Goal: Task Accomplishment & Management: Use online tool/utility

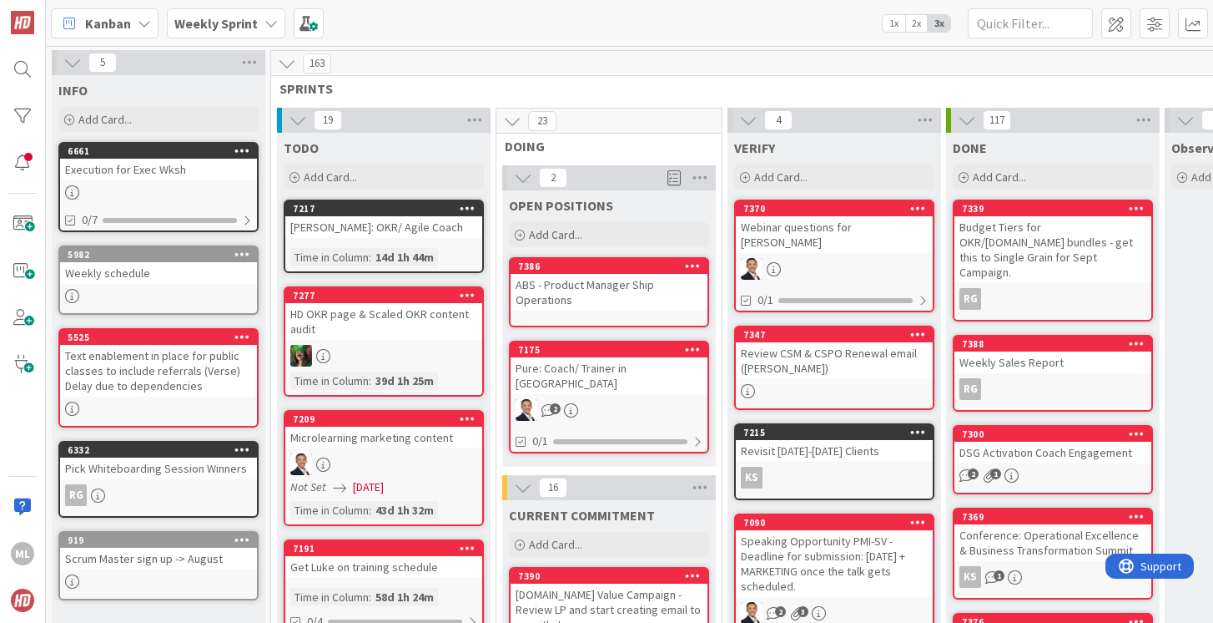
click at [247, 22] on b "Weekly Sprint" at bounding box center [215, 23] width 83 height 17
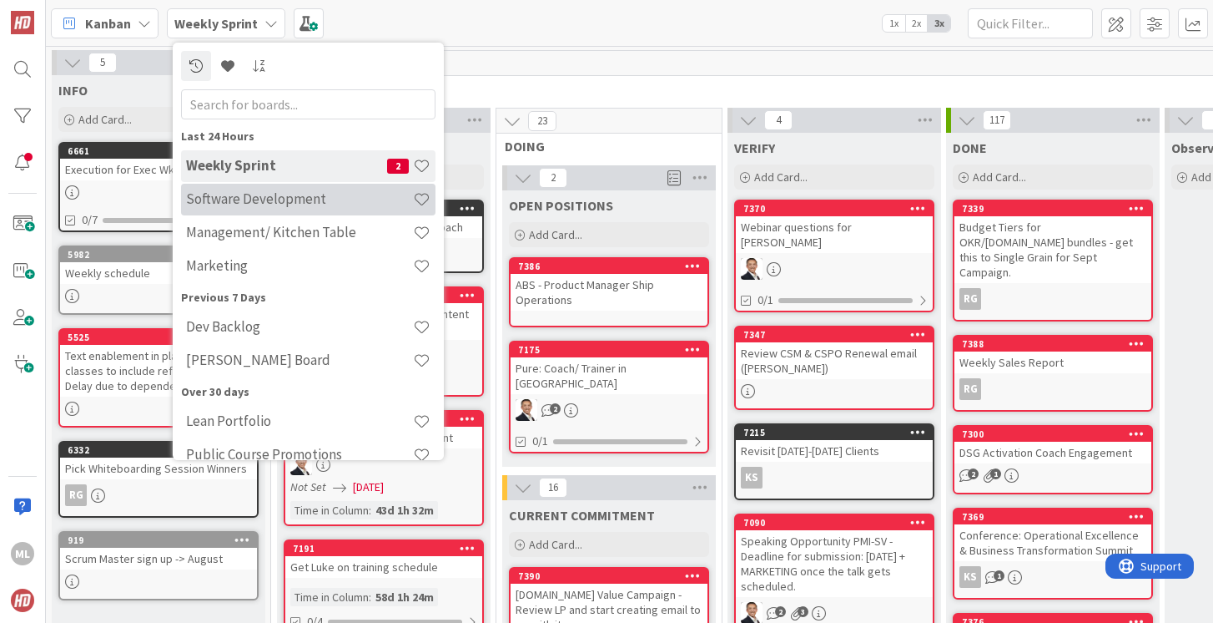
click at [255, 207] on h4 "Software Development" at bounding box center [299, 198] width 227 height 17
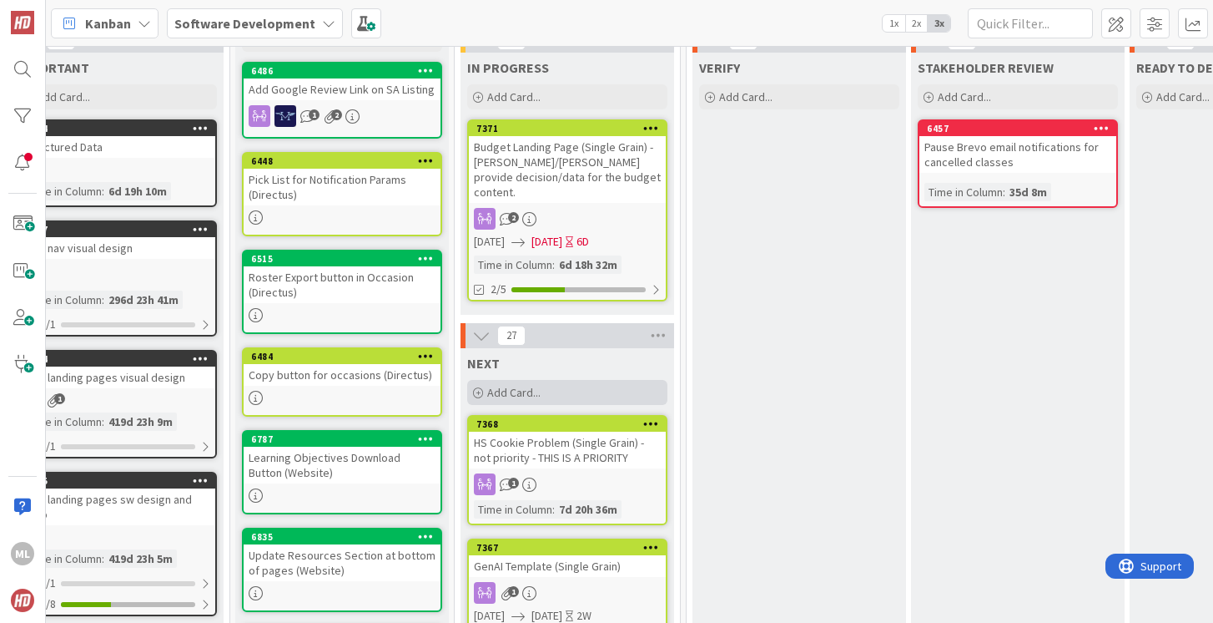
scroll to position [84, 486]
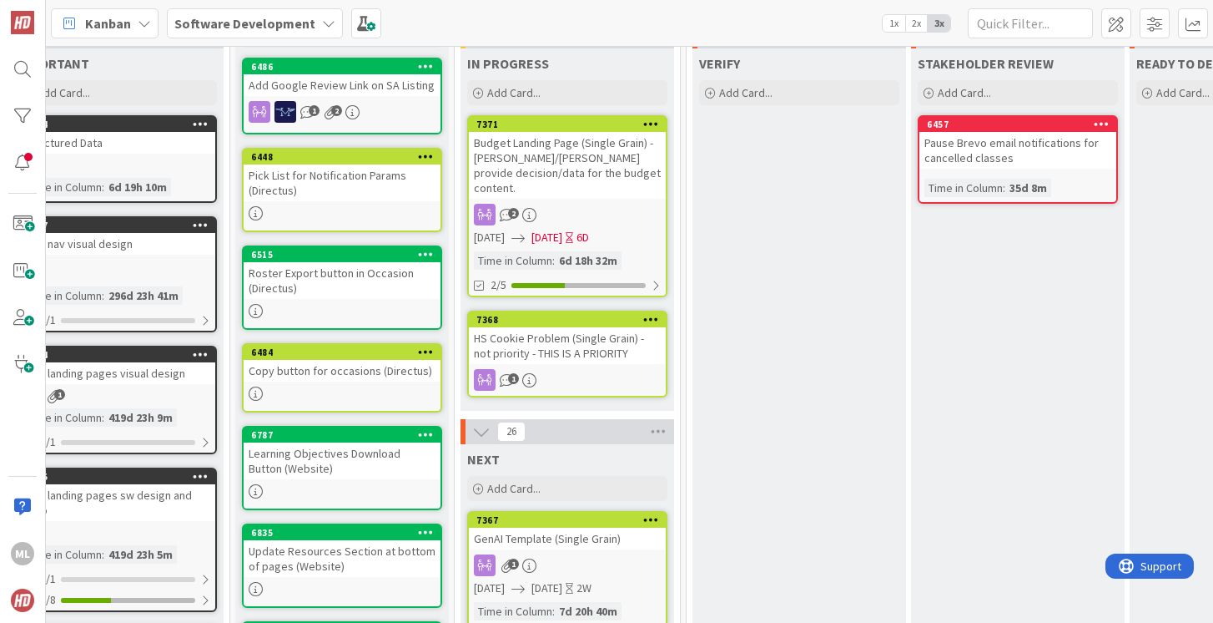
click at [292, 17] on b "Software Development" at bounding box center [244, 23] width 141 height 17
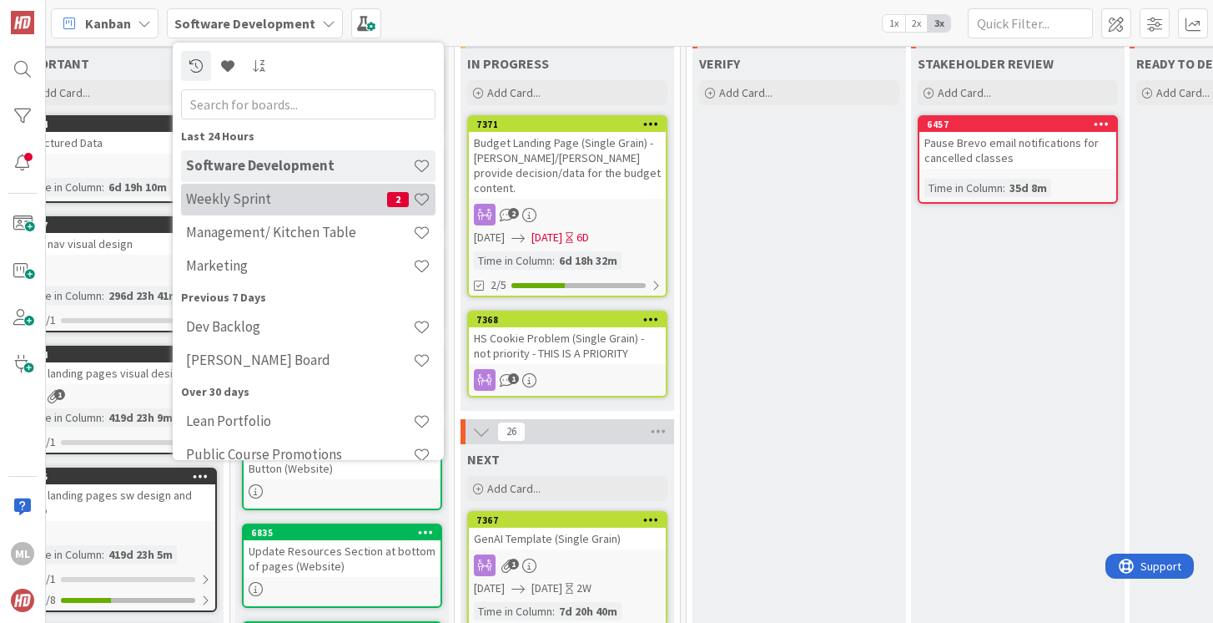
click at [233, 201] on h4 "Weekly Sprint" at bounding box center [286, 198] width 201 height 17
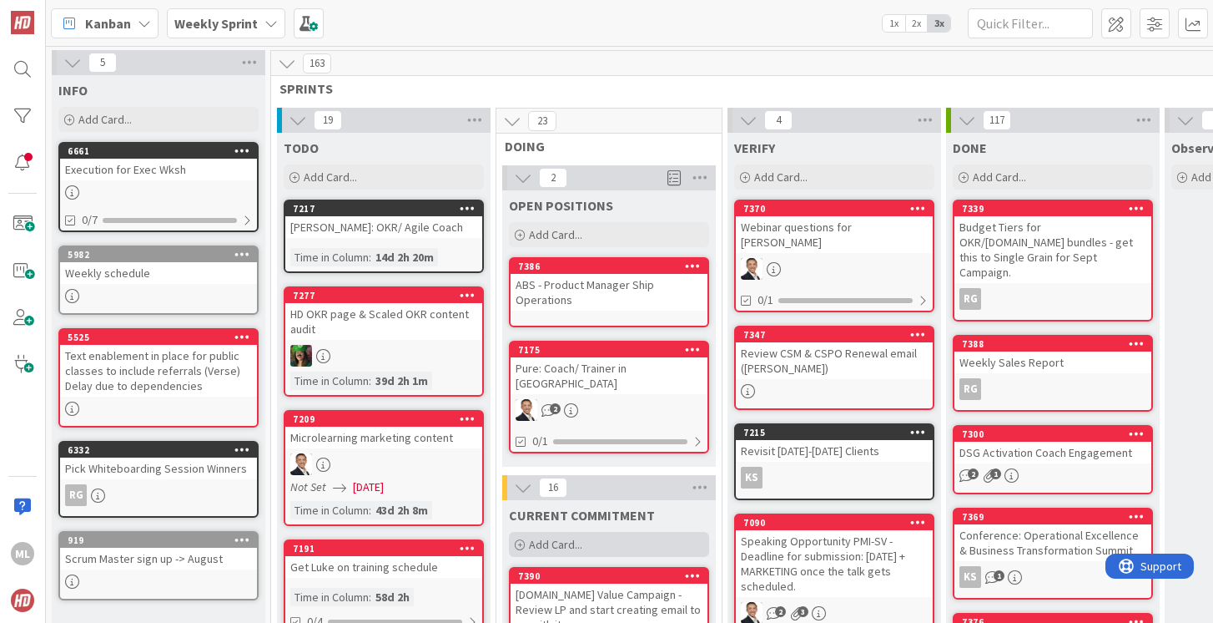
click at [550, 537] on span "Add Card..." at bounding box center [555, 544] width 53 height 15
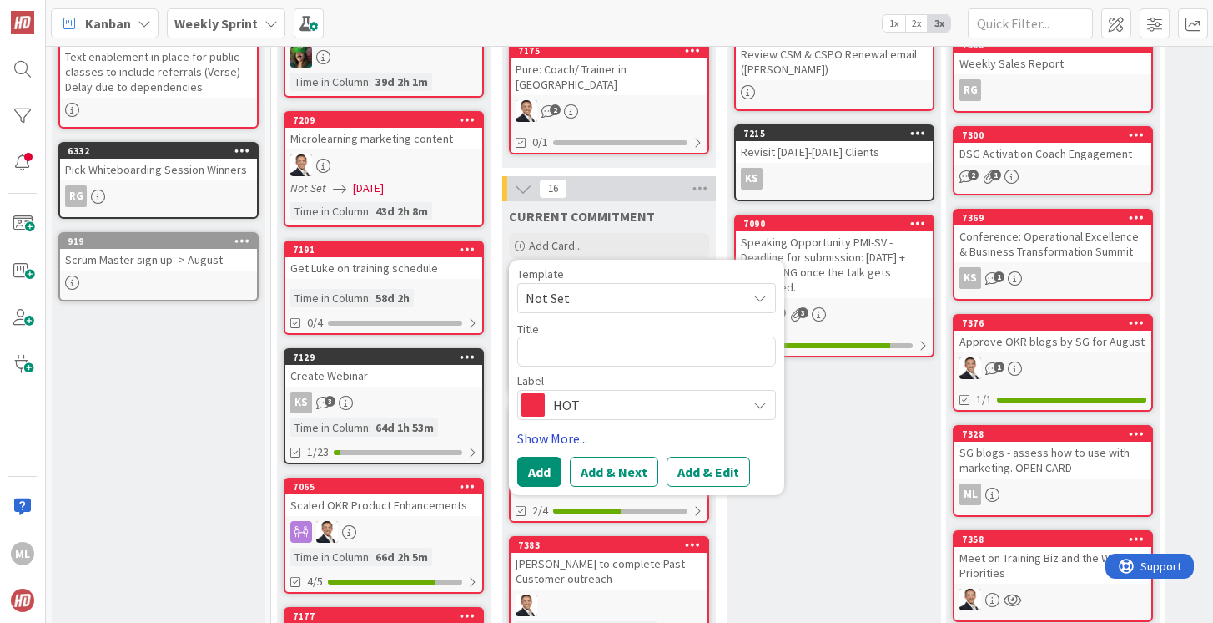
type textarea "x"
type textarea "A"
type textarea "x"
type textarea "Ap"
type textarea "x"
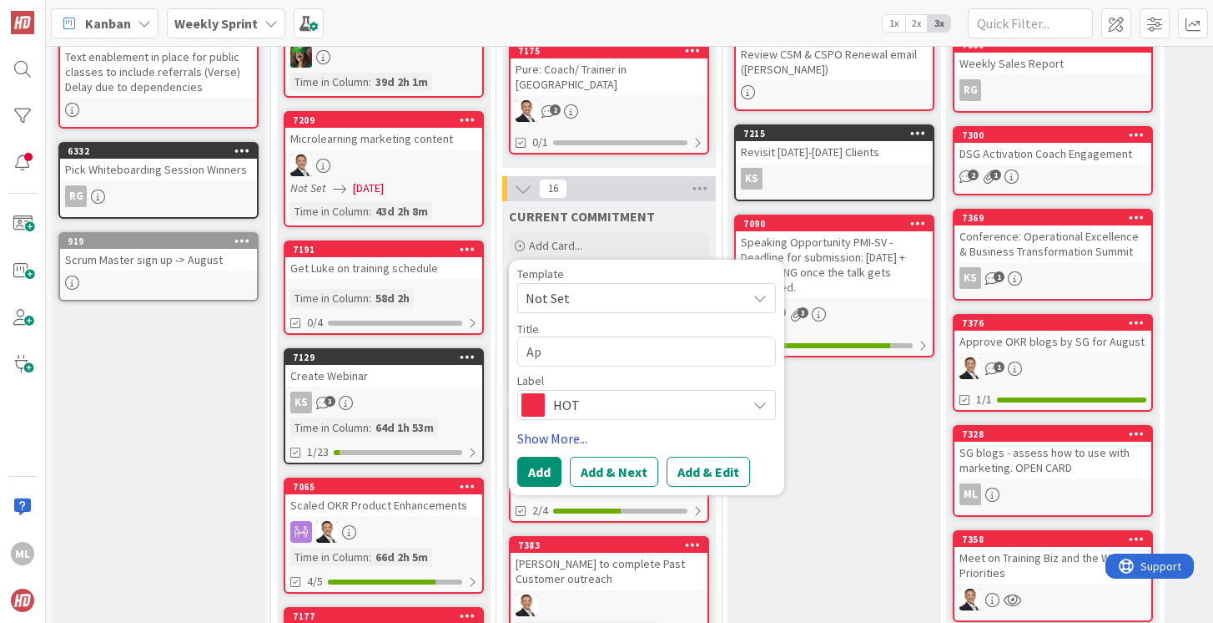
type textarea "App"
type textarea "x"
type textarea "Appr"
type textarea "x"
type textarea "Appro"
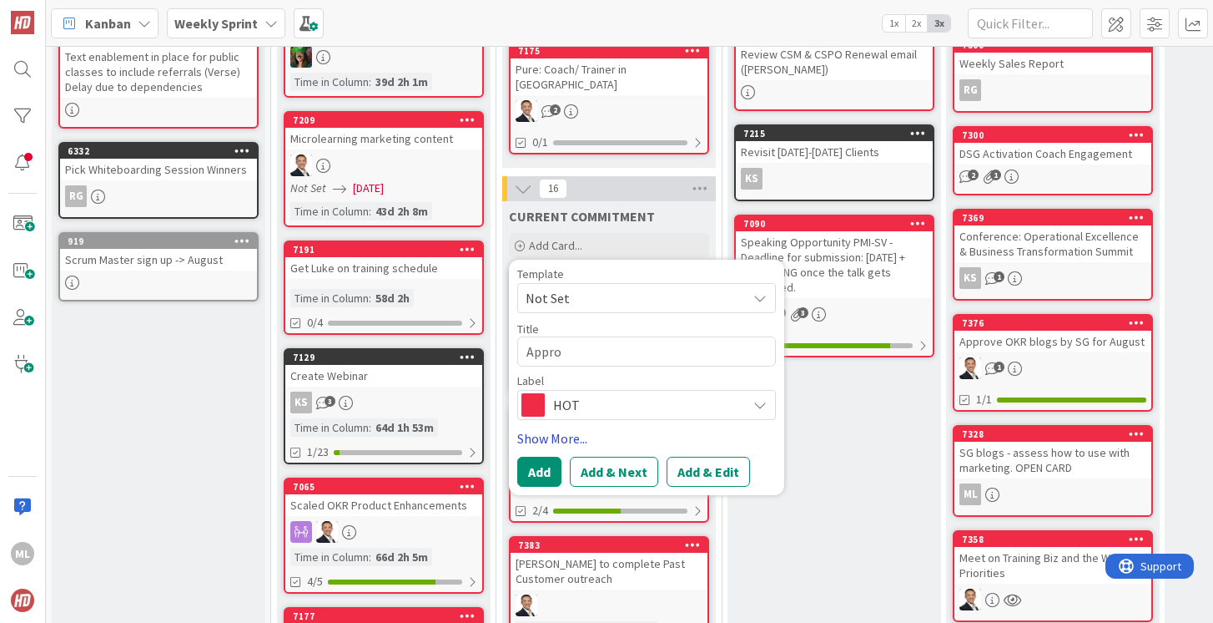
type textarea "x"
type textarea "Approv"
type textarea "x"
type textarea "Approve"
type textarea "x"
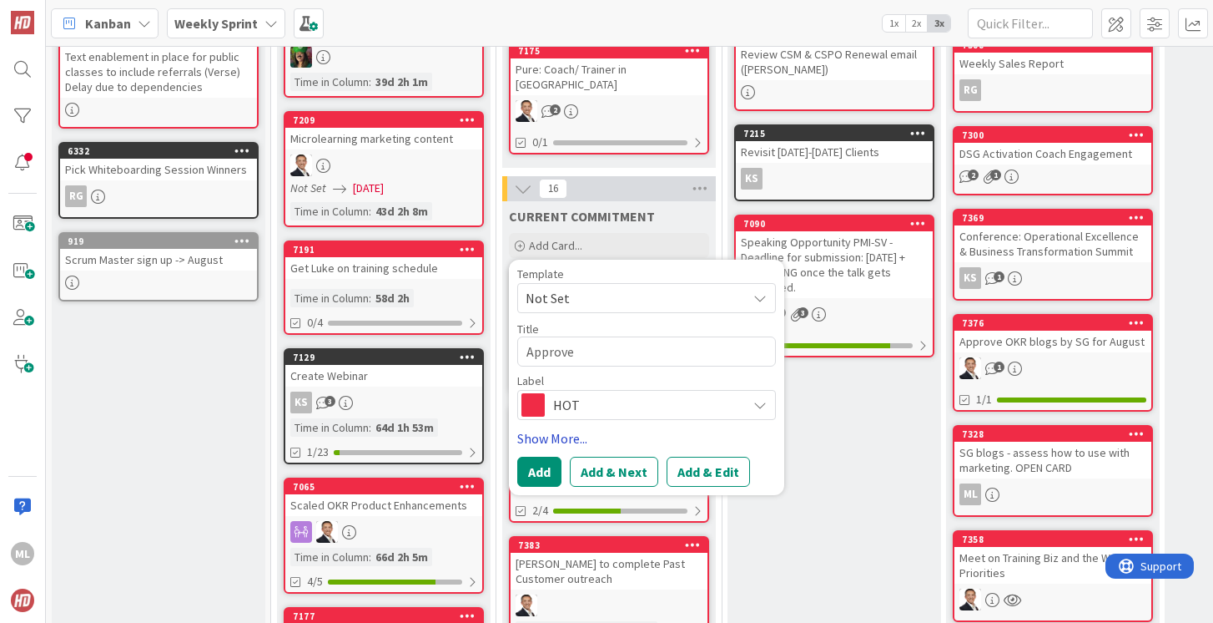
type textarea "Approve"
type textarea "x"
type textarea "Approve N"
type textarea "x"
type textarea "Approve Na"
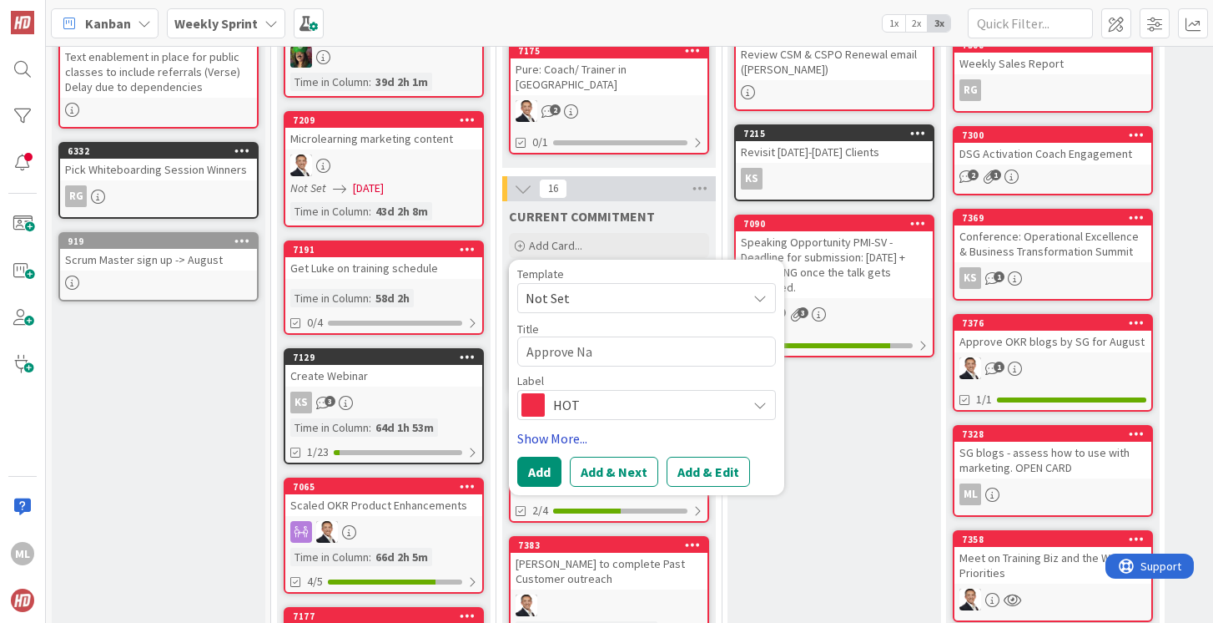
type textarea "x"
type textarea "Approve Nat"
type textarea "x"
type textarea "Approve [DATE]"
type textarea "x"
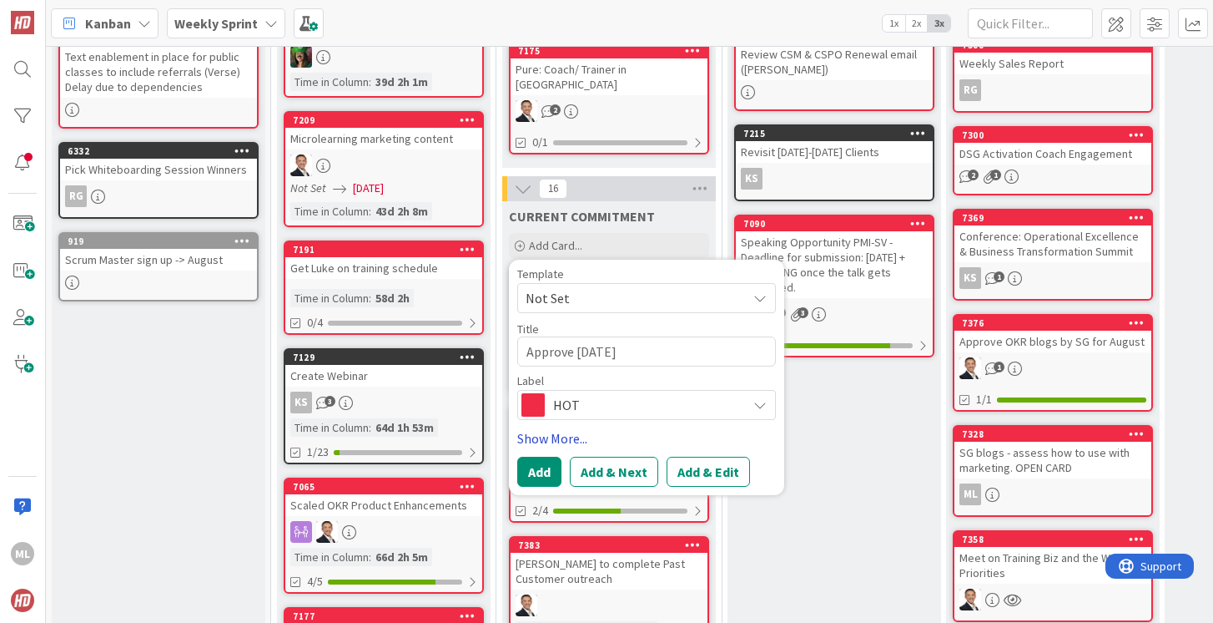
type textarea "Approve Natali"
type textarea "x"
type textarea "Approve [PERSON_NAME]"
type textarea "x"
type textarea "Approve [PERSON_NAME]'"
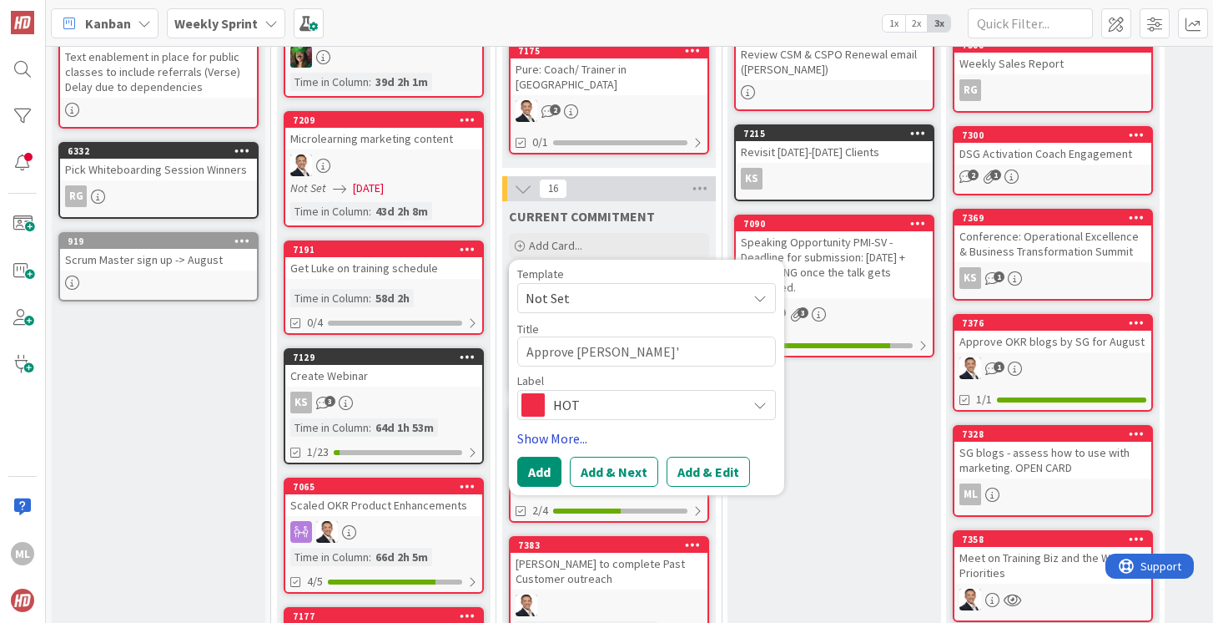
type textarea "x"
type textarea "Approve [PERSON_NAME]'s"
type textarea "x"
type textarea "Approve [PERSON_NAME]'s"
type textarea "x"
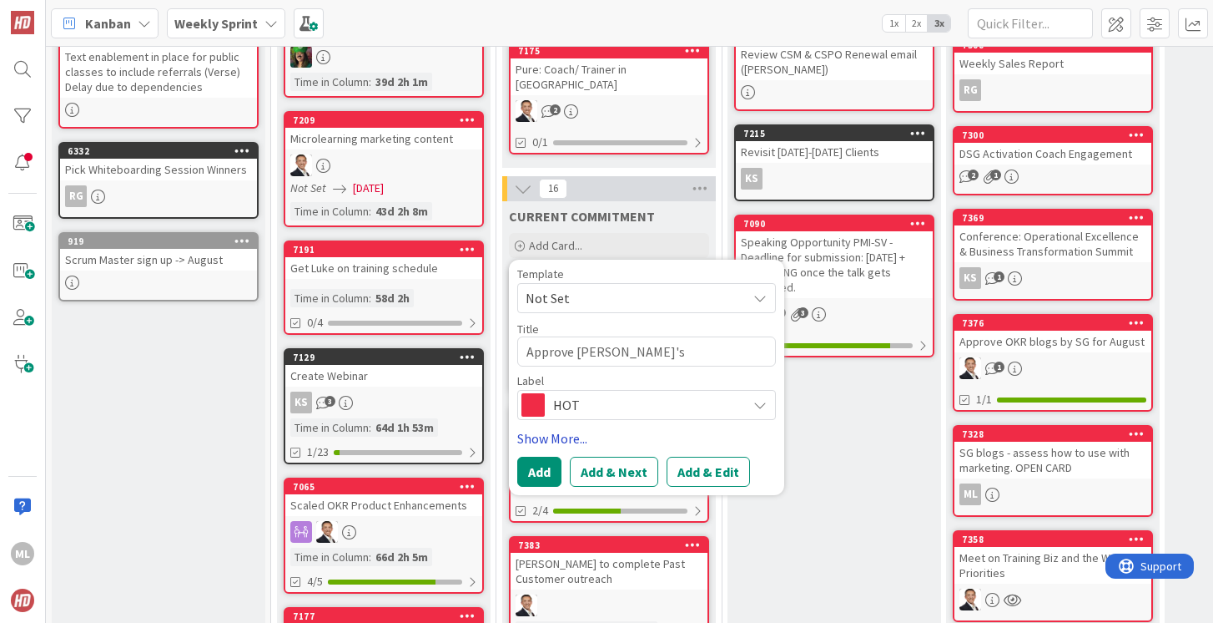
type textarea "Approve [PERSON_NAME]'s B"
type textarea "x"
type textarea "Approve [PERSON_NAME]'s Bl"
type textarea "x"
type textarea "Approve [PERSON_NAME]'s Blog"
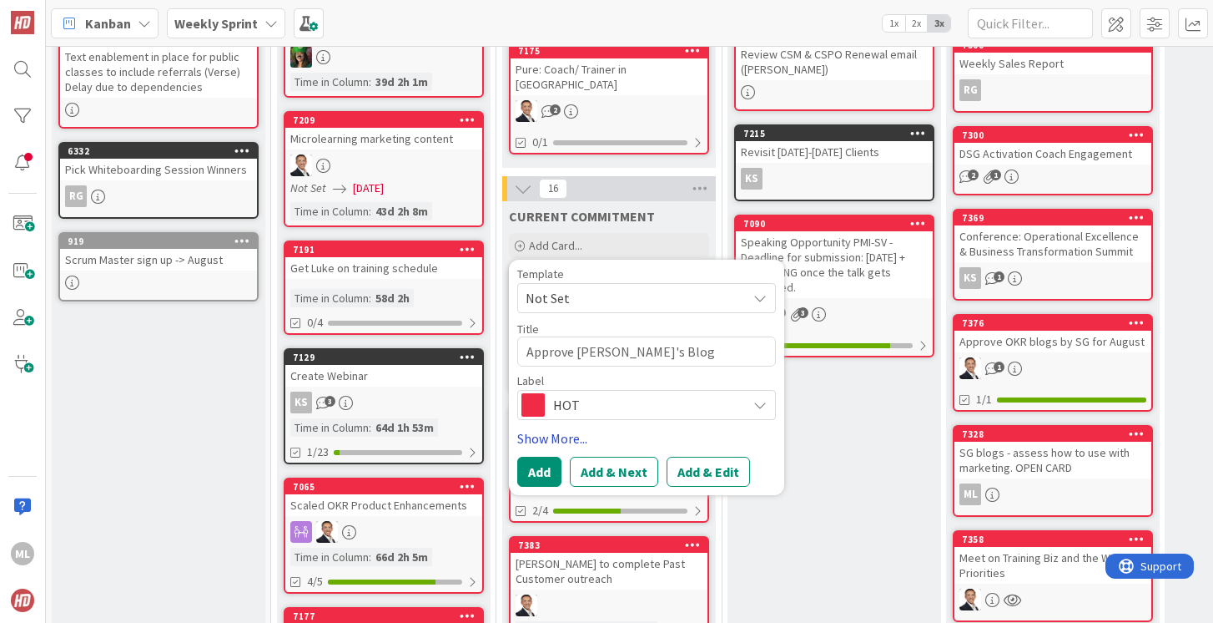
type textarea "x"
type textarea "Approve [PERSON_NAME]'s Blogs"
click at [542, 456] on button "Add" at bounding box center [539, 471] width 44 height 30
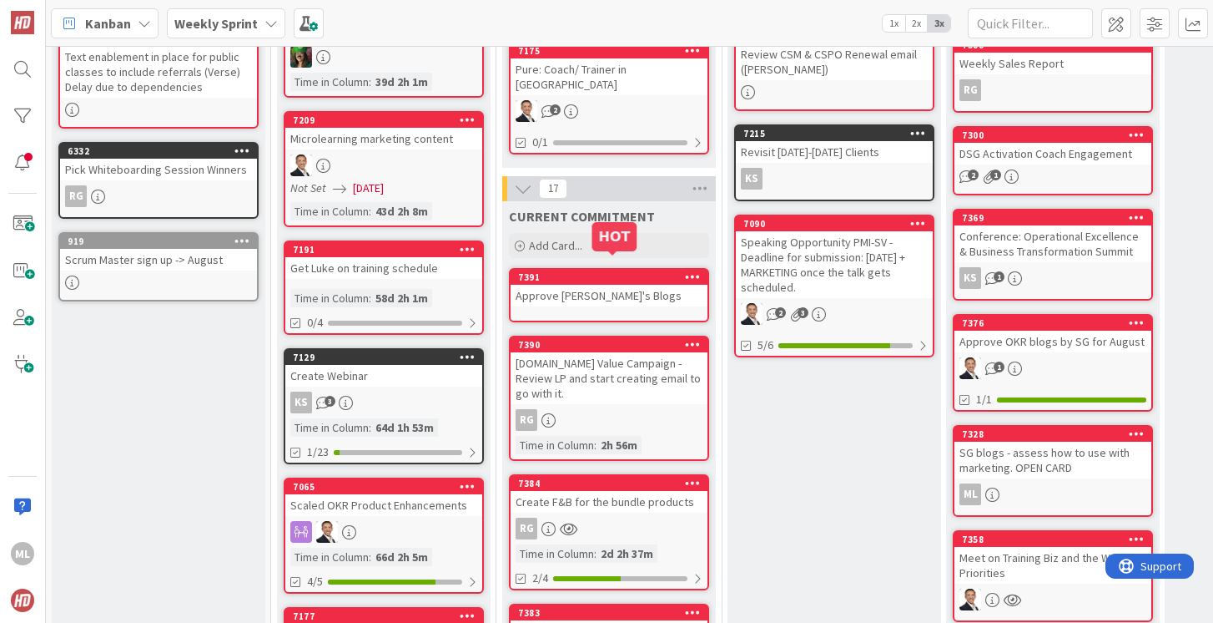
click at [560, 285] on div "Approve [PERSON_NAME]'s Blogs" at bounding box center [609, 296] width 197 height 22
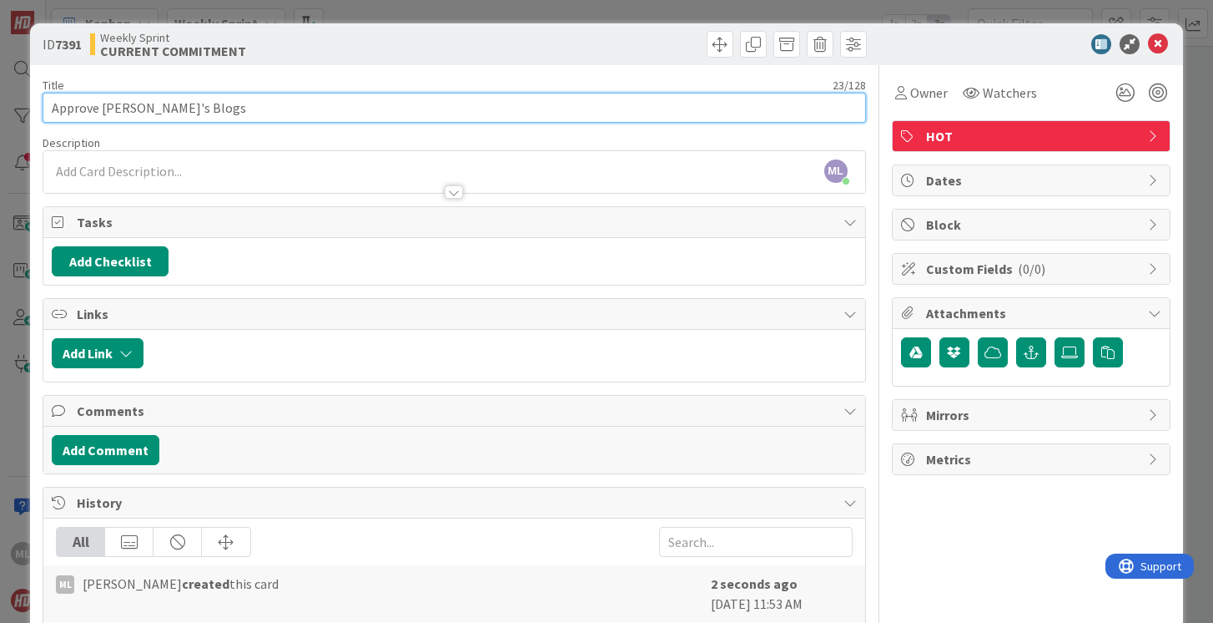
click at [266, 112] on input "Approve [PERSON_NAME]'s Blogs" at bounding box center [454, 108] width 823 height 30
drag, startPoint x: 183, startPoint y: 110, endPoint x: 152, endPoint y: 110, distance: 30.9
click at [152, 110] on input "Approve [PERSON_NAME]'s Blogs - DUE 8/25 for Value Campaign and push to SG to u…" at bounding box center [454, 108] width 823 height 30
type input "Approve [PERSON_NAME]'s Case Studies - DUE 8/25 for Value Campaign and push to …"
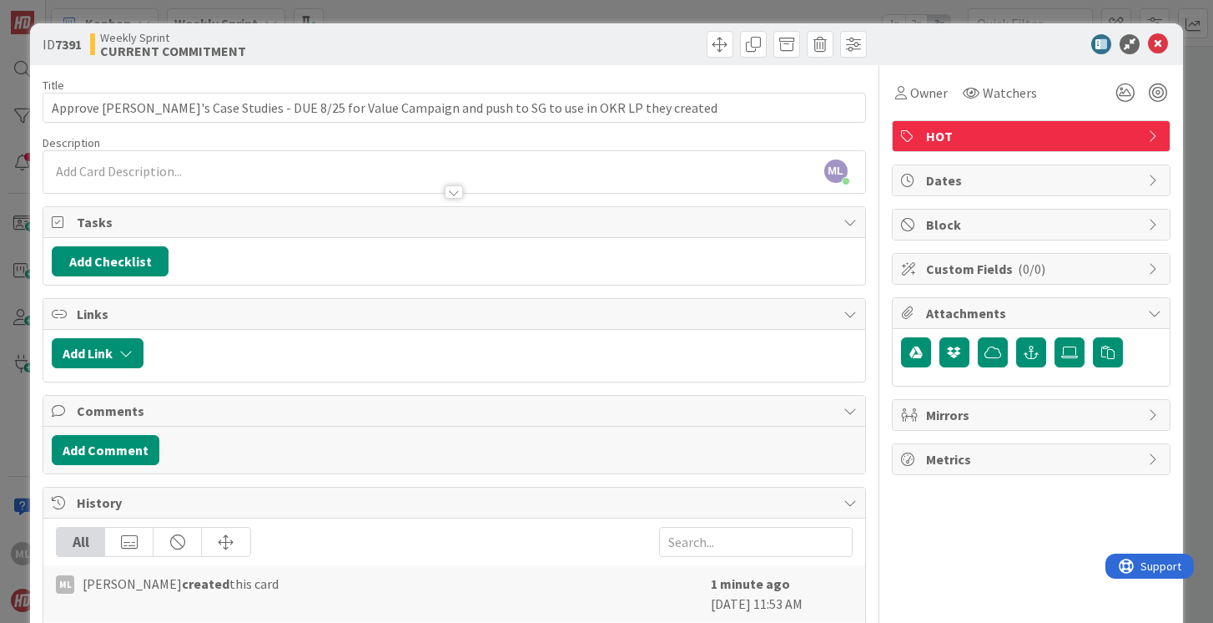
click at [107, 173] on div "ML [PERSON_NAME] just joined" at bounding box center [453, 172] width 821 height 42
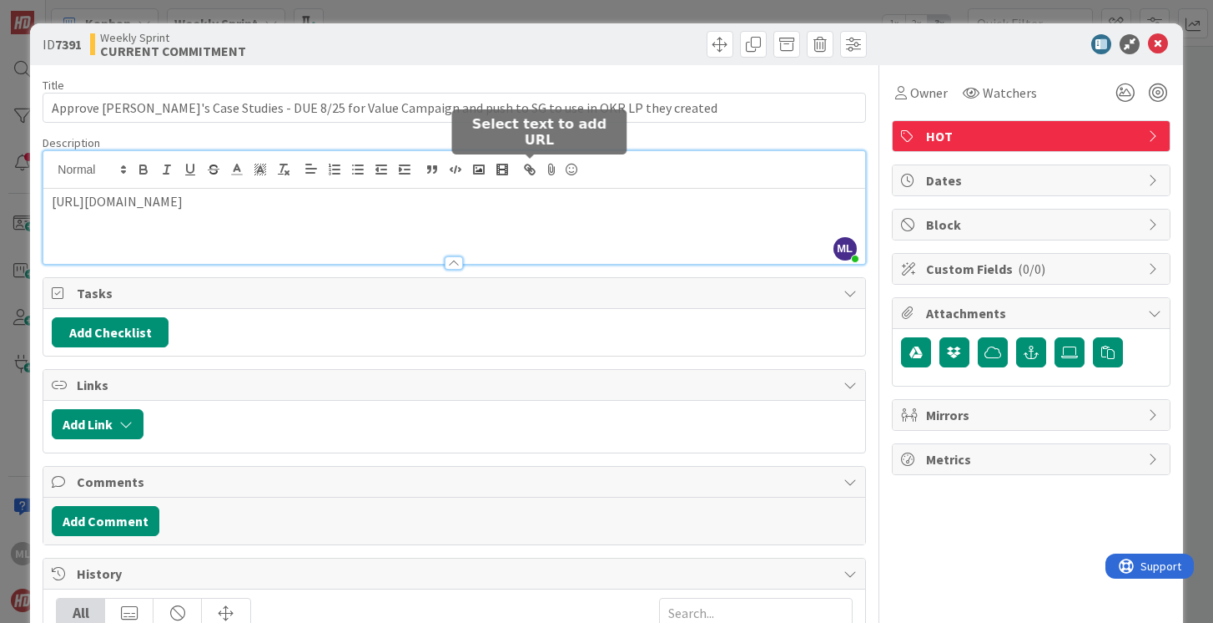
click at [535, 169] on icon "button" at bounding box center [529, 169] width 15 height 15
type input "[URL][DOMAIN_NAME]"
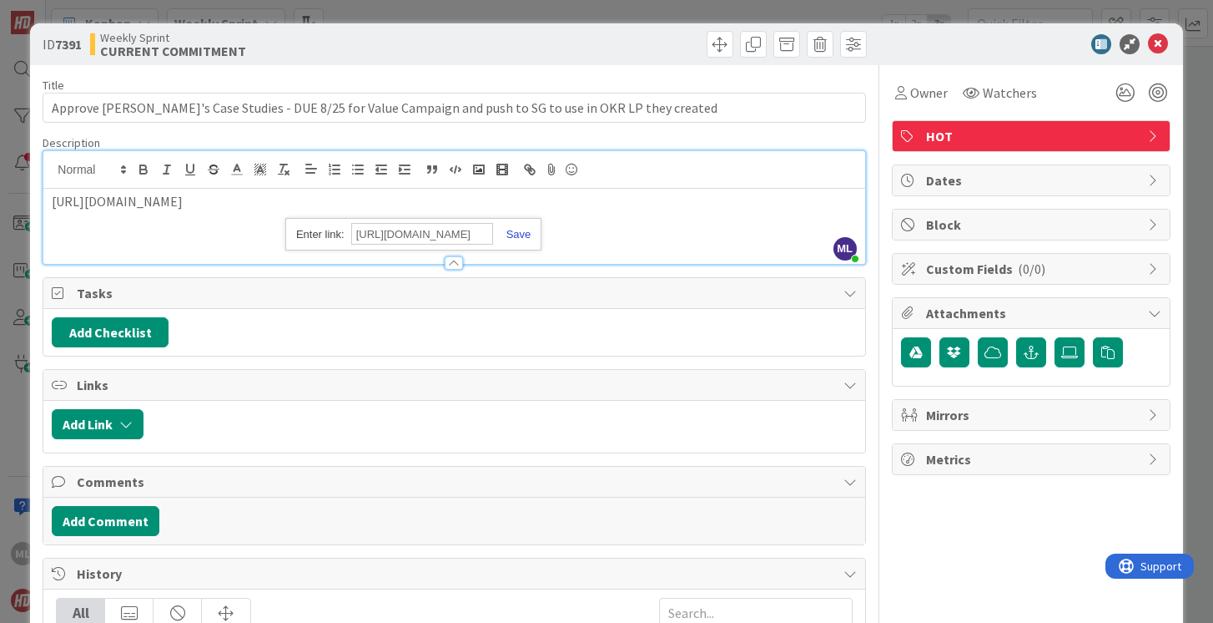
click at [524, 232] on link at bounding box center [512, 234] width 38 height 13
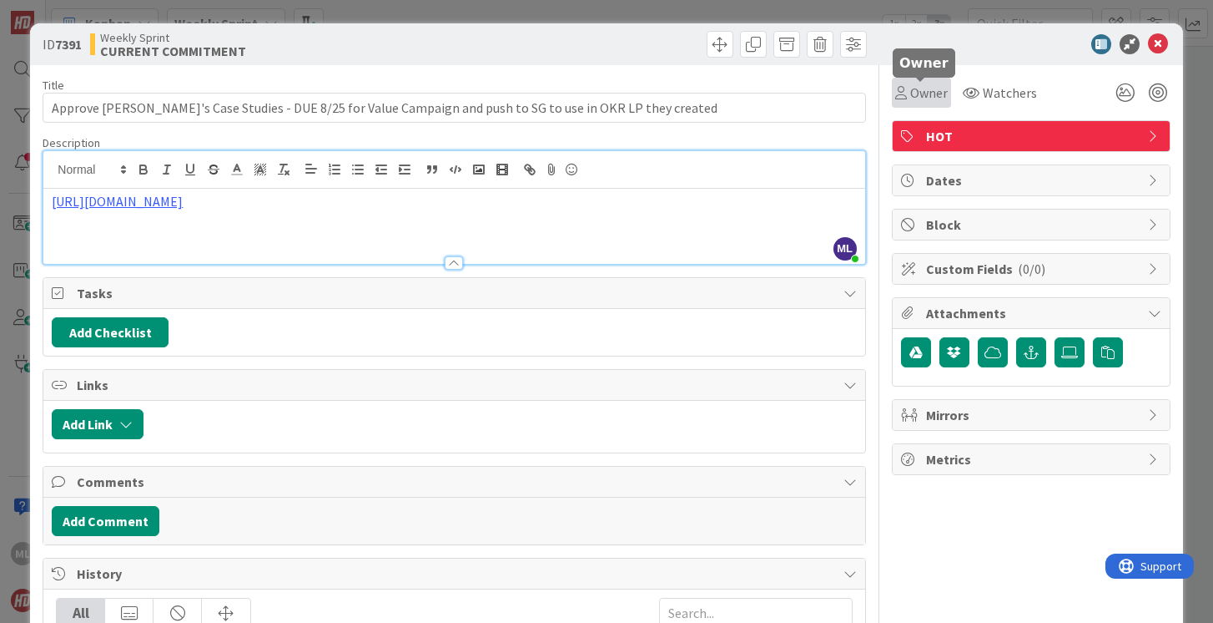
click at [922, 86] on span "Owner" at bounding box center [929, 93] width 38 height 20
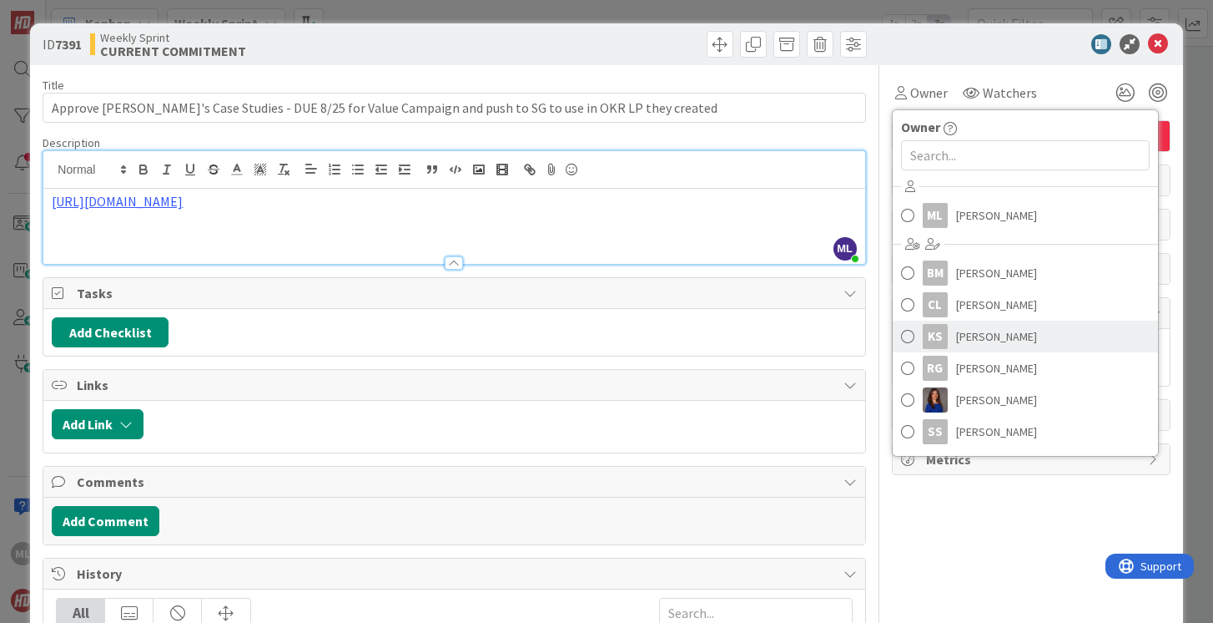
scroll to position [62, 0]
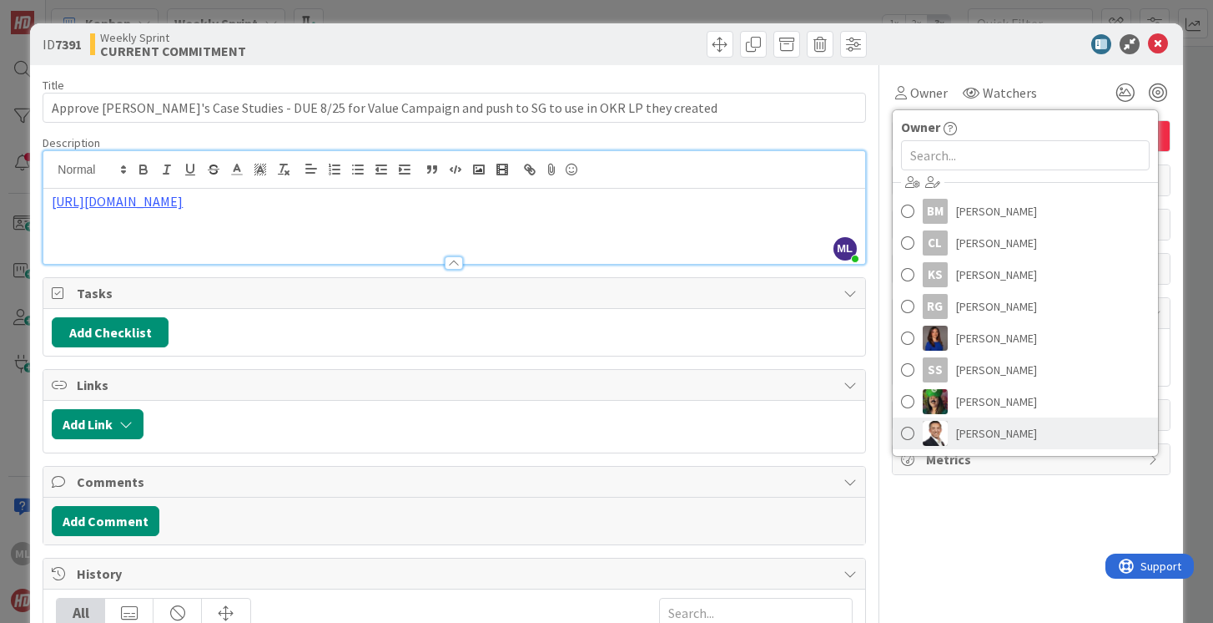
click at [907, 436] on span at bounding box center [907, 433] width 13 height 25
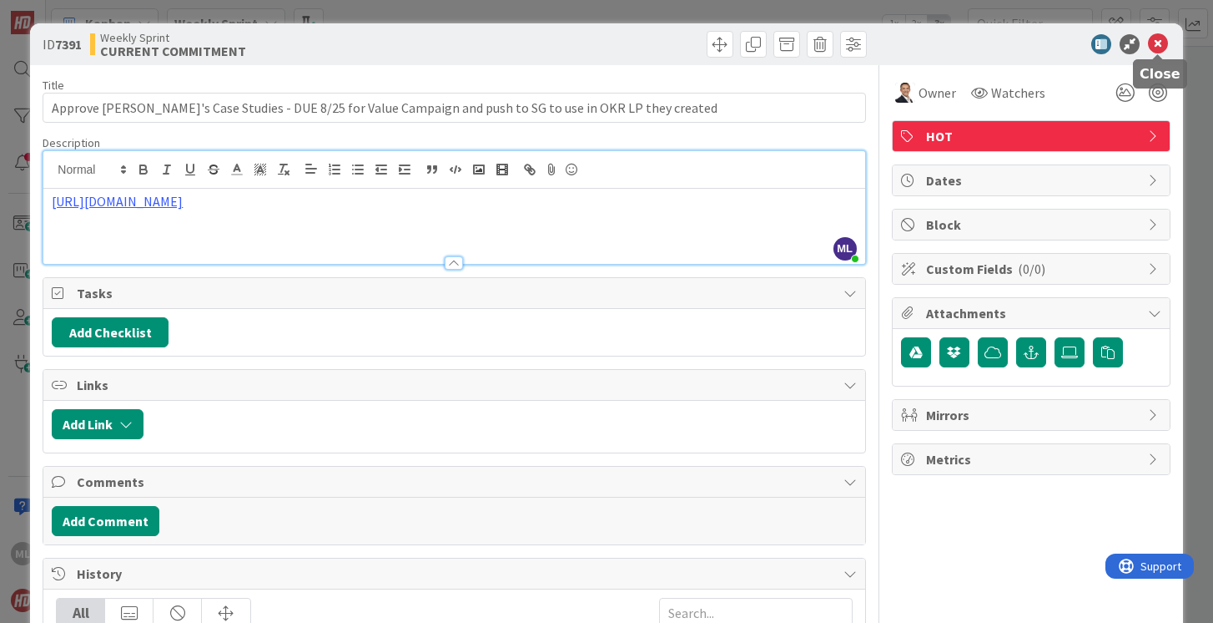
click at [1157, 44] on icon at bounding box center [1158, 44] width 20 height 20
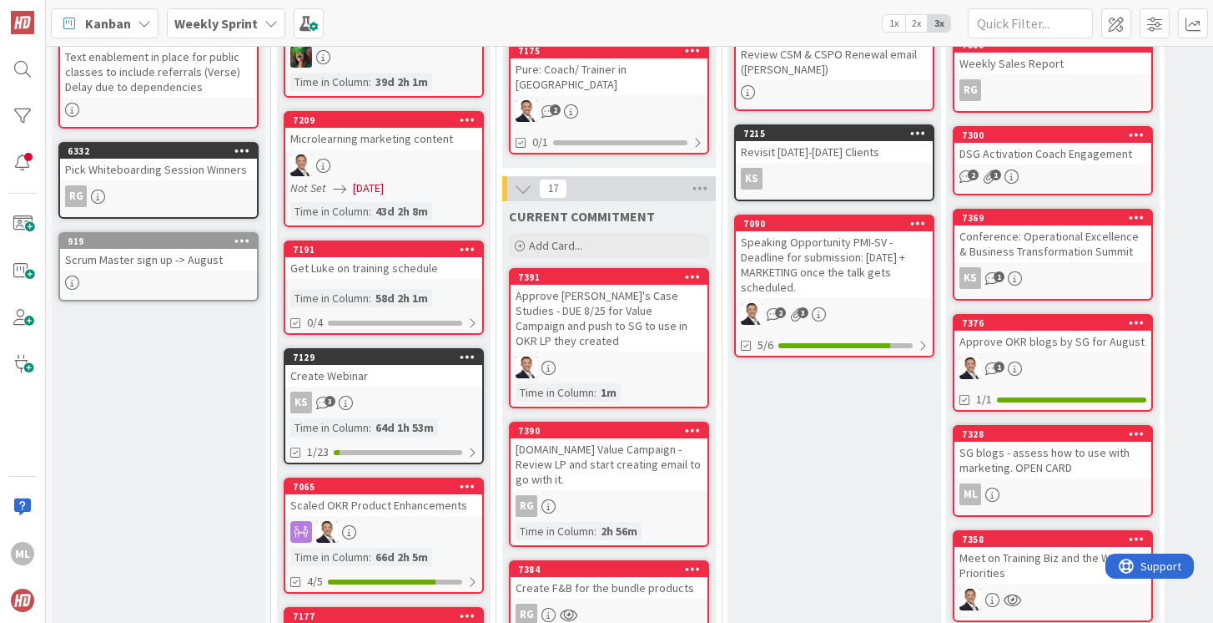
click at [606, 448] on link "7390 [DOMAIN_NAME] Value Campaign - Review LP and start creating email to go wi…" at bounding box center [609, 483] width 200 height 125
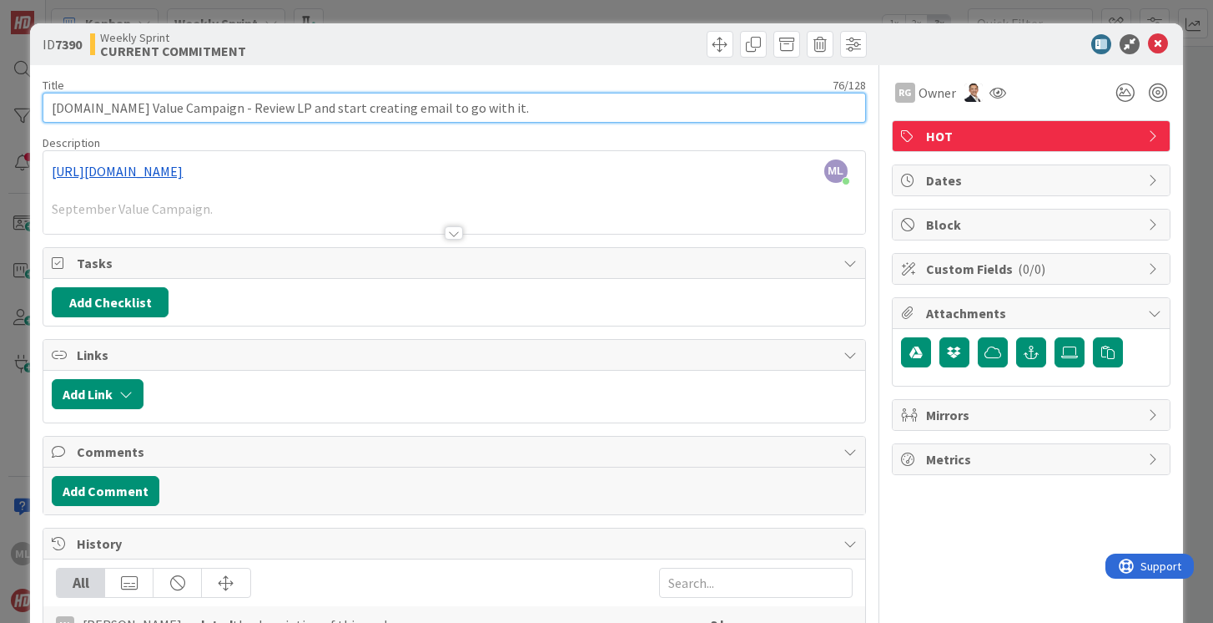
click at [506, 111] on input "[DOMAIN_NAME] Value Campaign - Review LP and start creating email to go with it." at bounding box center [454, 108] width 823 height 30
type input "[DOMAIN_NAME] Value Campaign - Review LP and start creating email to go with it…"
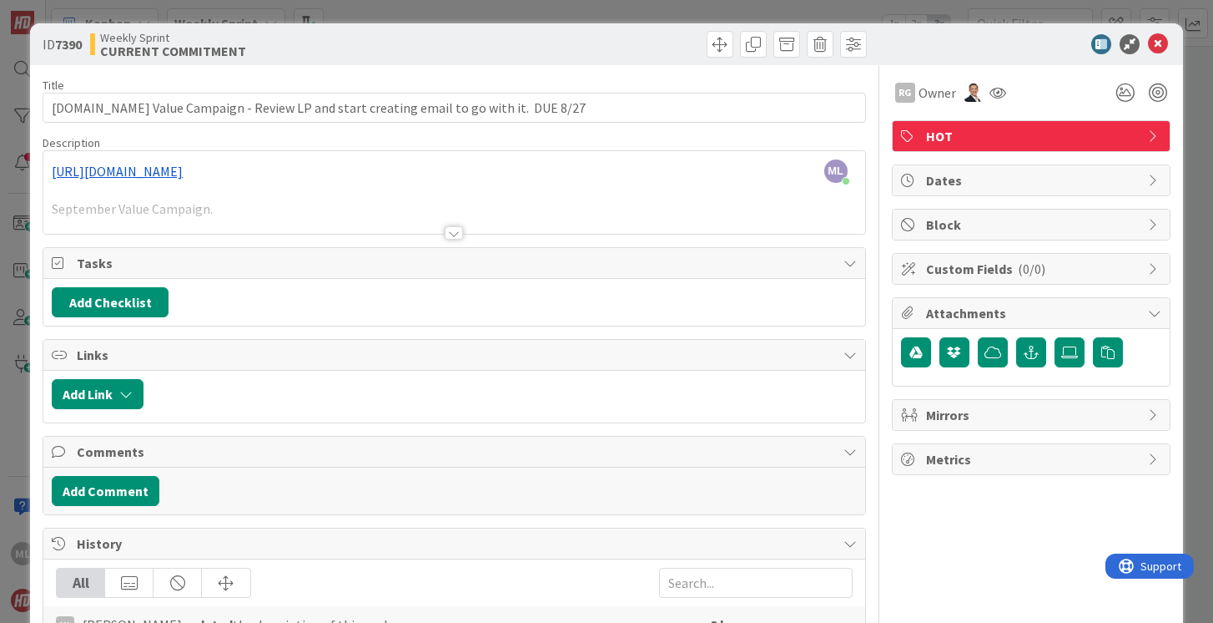
click at [951, 189] on span "Dates" at bounding box center [1033, 180] width 214 height 20
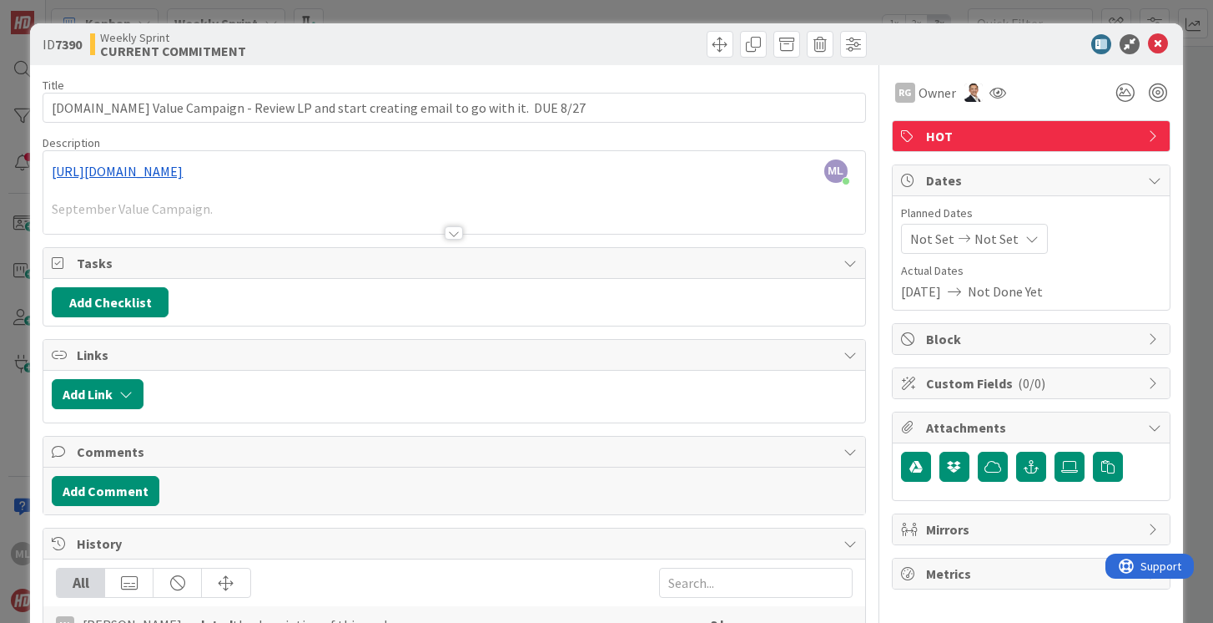
click at [1008, 298] on span "Not Done Yet" at bounding box center [1005, 291] width 75 height 20
click at [1002, 232] on span "Not Set" at bounding box center [997, 239] width 44 height 20
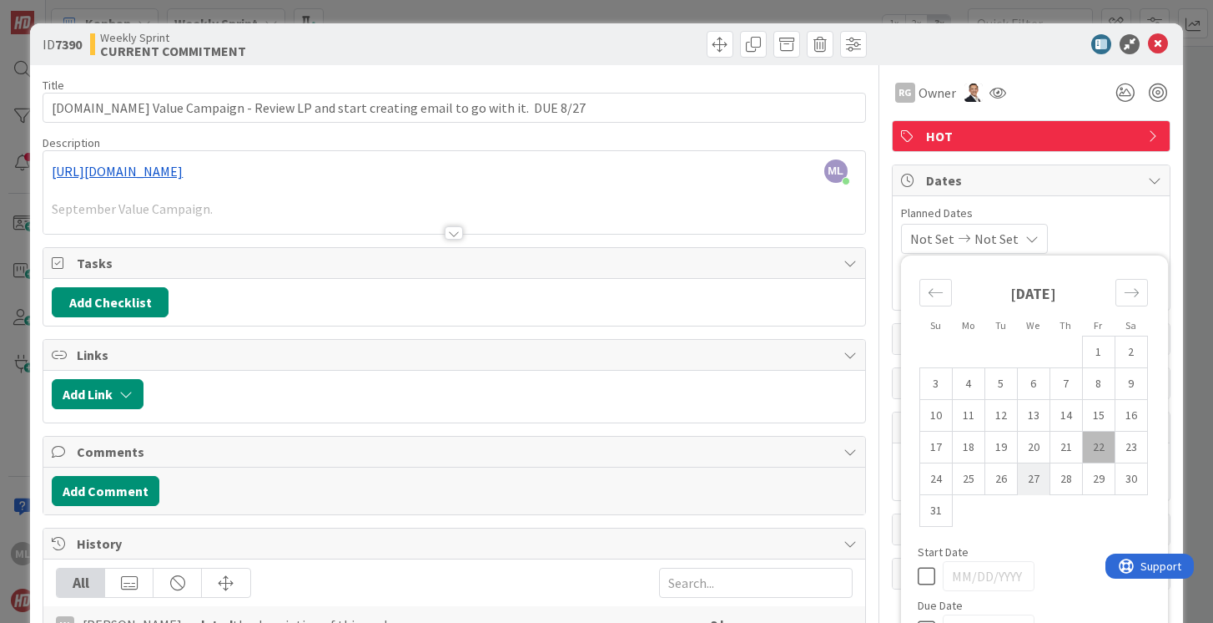
click at [1036, 481] on td "27" at bounding box center [1033, 479] width 33 height 32
type input "[DATE]"
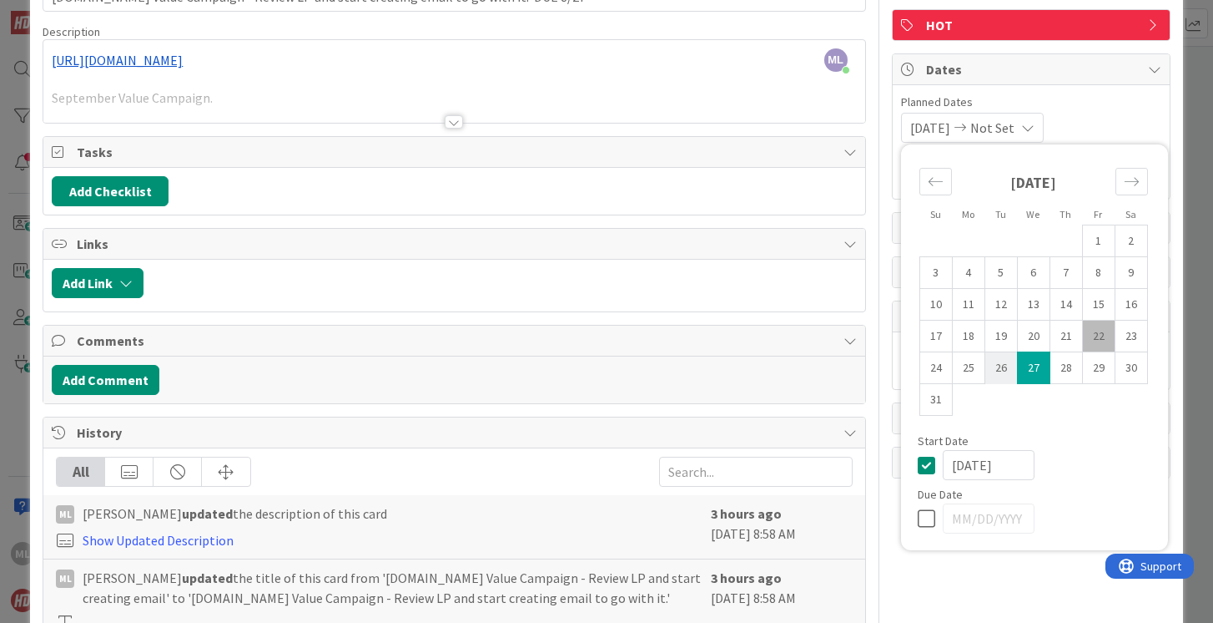
scroll to position [113, 0]
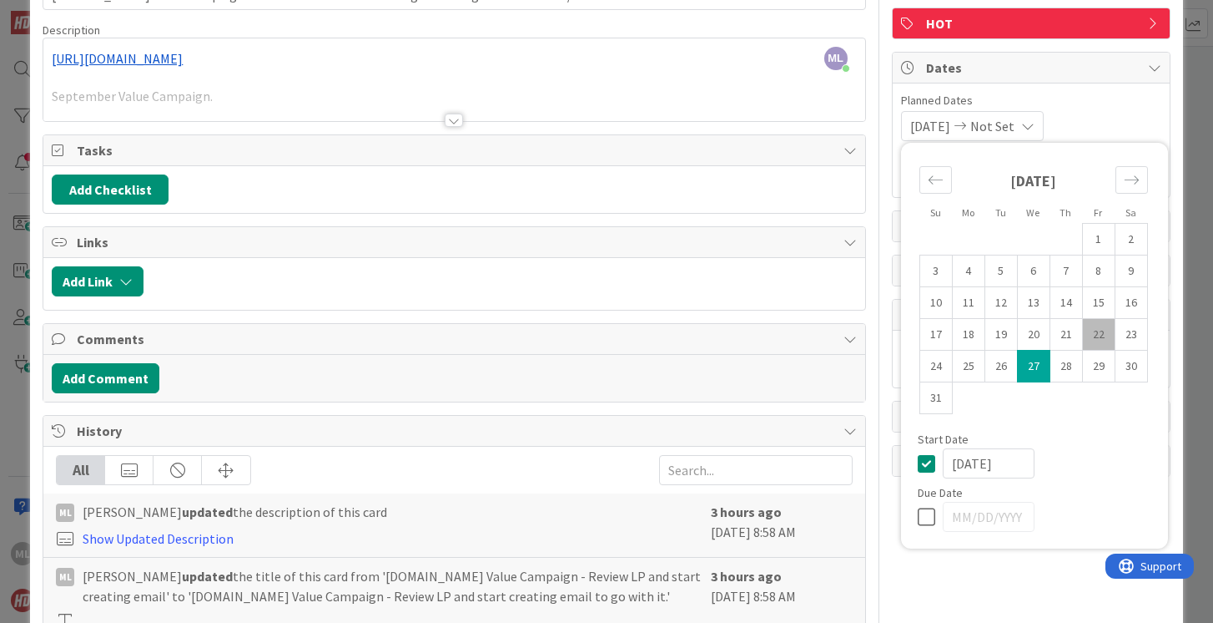
click at [924, 517] on icon at bounding box center [930, 517] width 25 height 20
type input "[DATE]"
click at [965, 459] on input "[DATE]" at bounding box center [989, 463] width 92 height 30
click at [986, 461] on input "[DATE]" at bounding box center [989, 463] width 92 height 30
click at [1099, 332] on td "22" at bounding box center [1098, 335] width 33 height 32
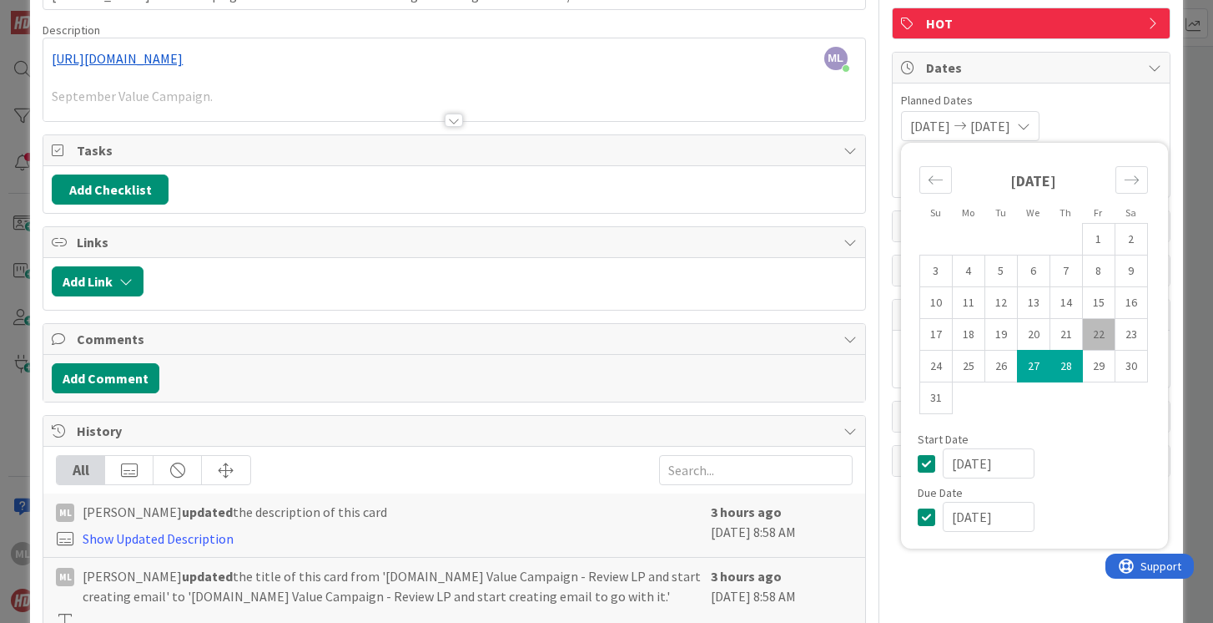
type input "[DATE]"
click at [929, 462] on icon at bounding box center [930, 463] width 25 height 20
click at [925, 514] on icon at bounding box center [930, 517] width 25 height 20
click at [1068, 371] on td "28" at bounding box center [1066, 366] width 33 height 32
type input "[DATE]"
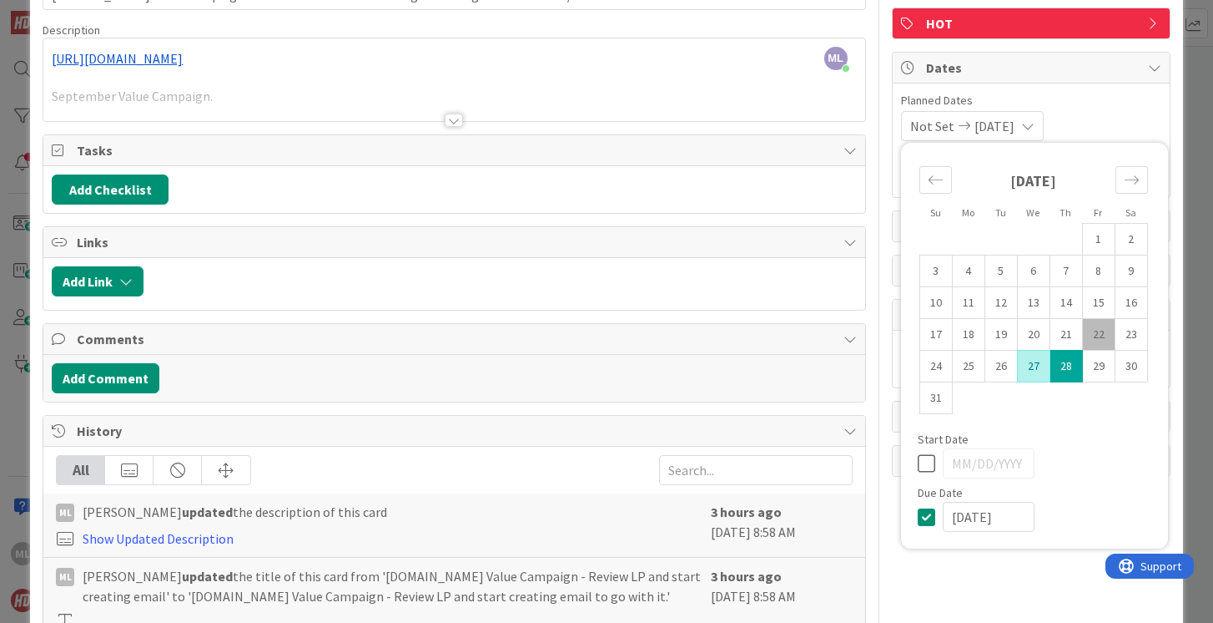
click at [1033, 372] on td "27" at bounding box center [1033, 366] width 33 height 32
click at [1094, 333] on td "22" at bounding box center [1098, 335] width 33 height 32
type input "[DATE]"
click at [923, 517] on icon at bounding box center [930, 517] width 25 height 20
click at [1033, 370] on td "27" at bounding box center [1033, 366] width 33 height 32
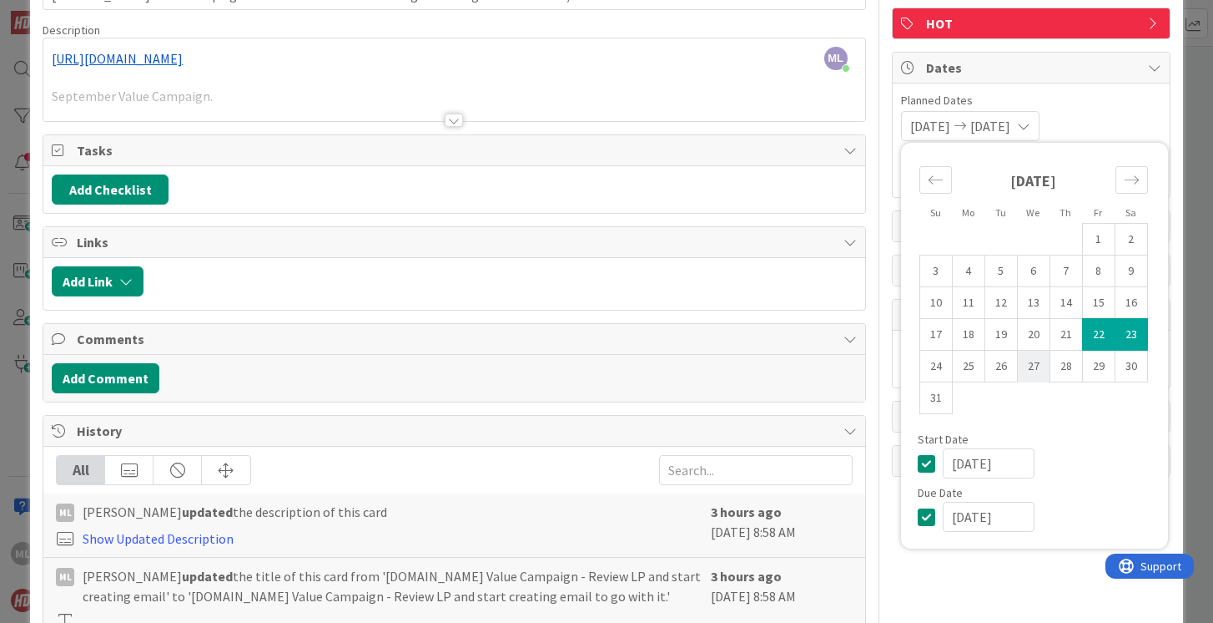
type input "[DATE]"
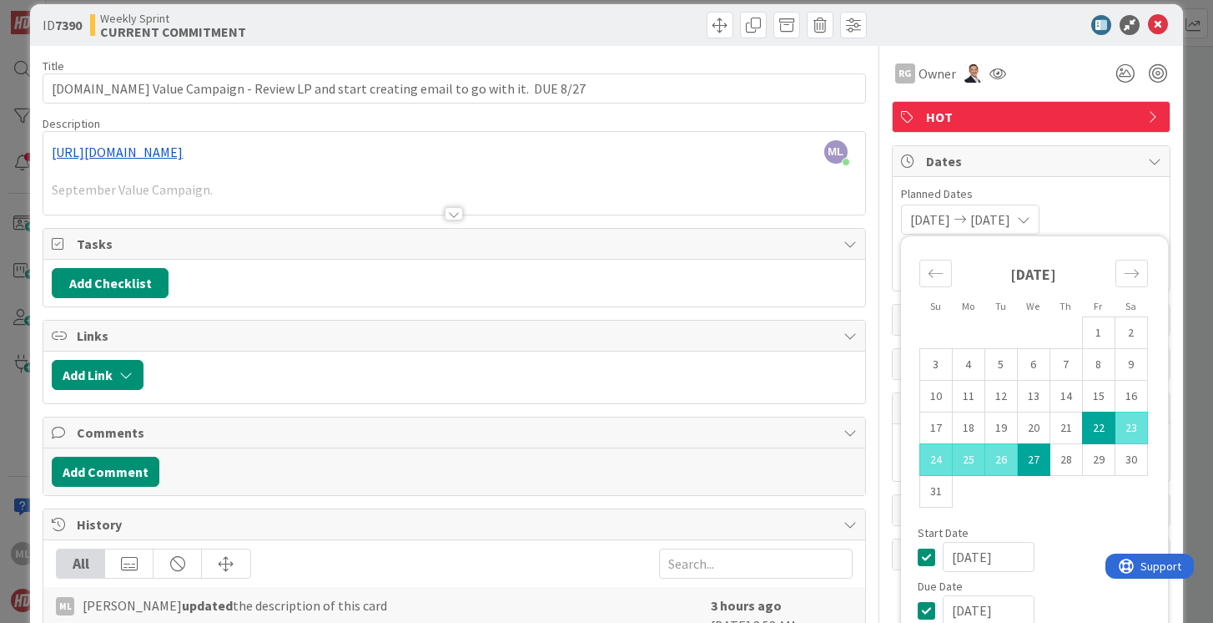
scroll to position [0, 0]
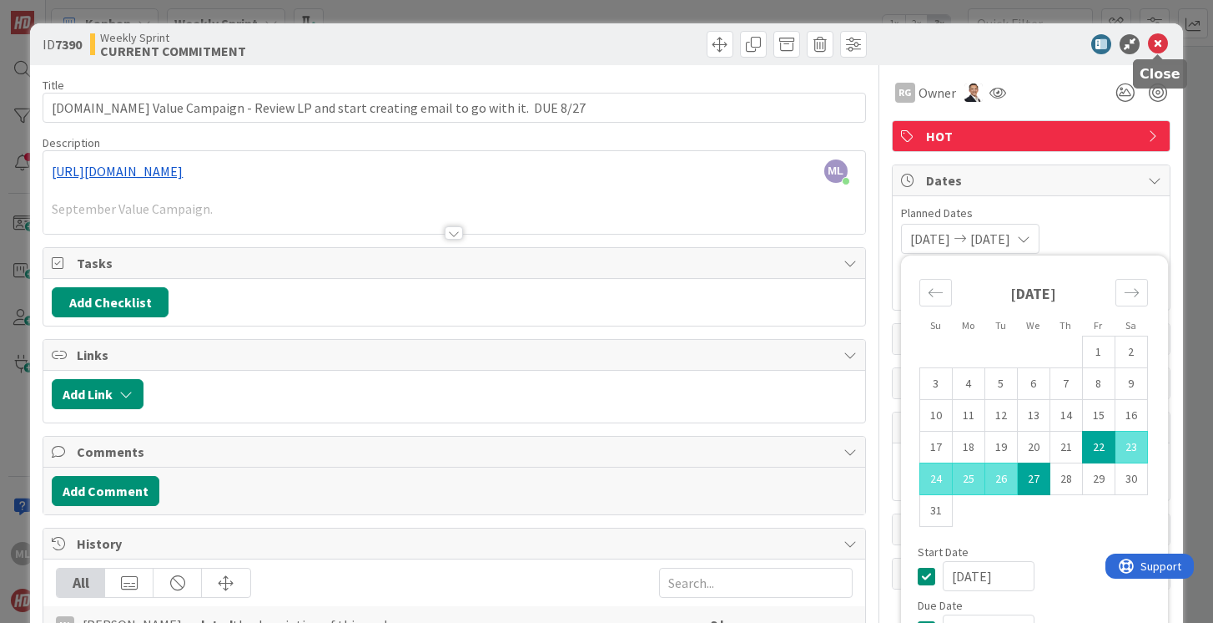
click at [1160, 41] on icon at bounding box center [1158, 44] width 20 height 20
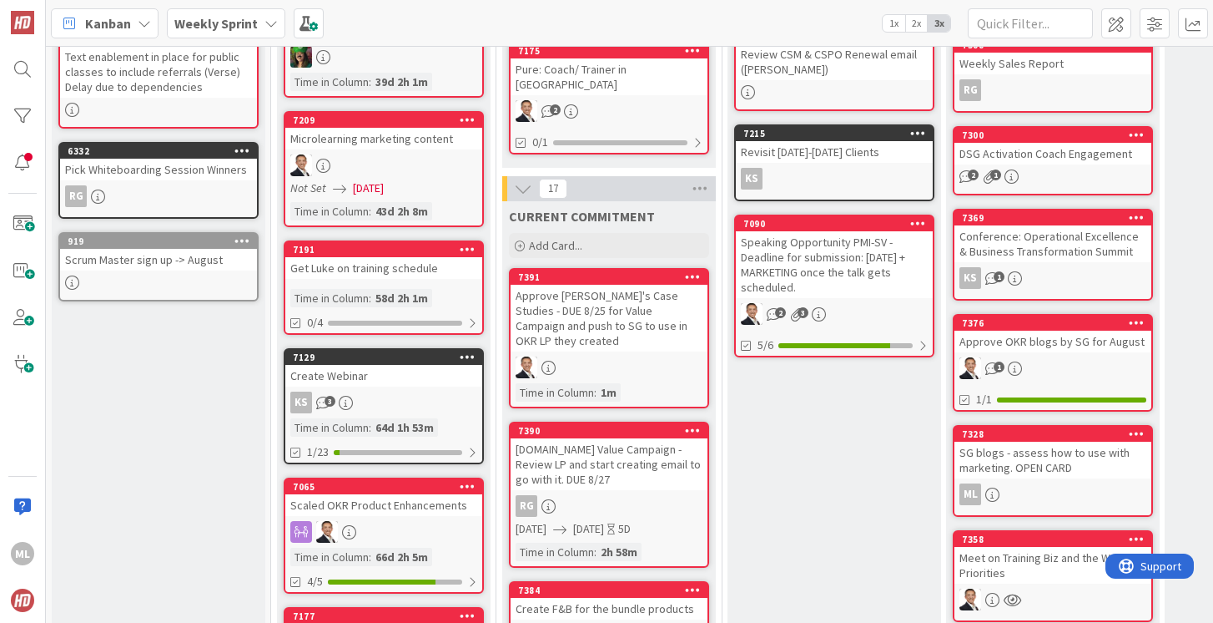
click at [597, 318] on div "Approve [PERSON_NAME]'s Case Studies - DUE 8/25 for Value Campaign and push to …" at bounding box center [609, 318] width 197 height 67
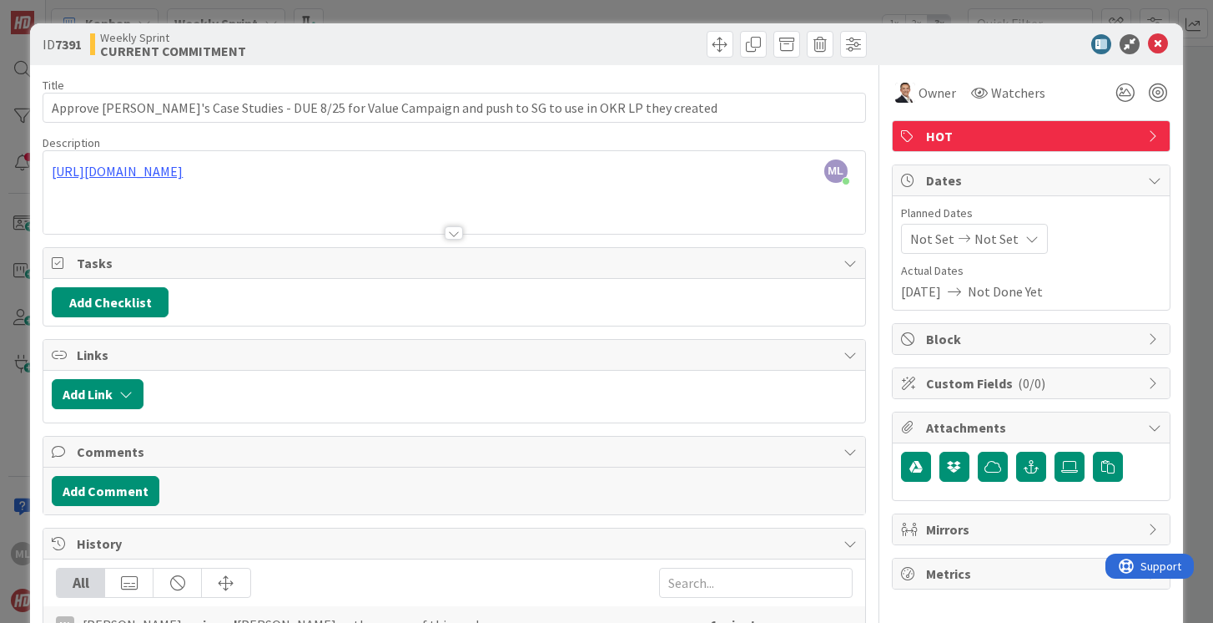
click at [994, 241] on span "Not Set" at bounding box center [997, 239] width 44 height 20
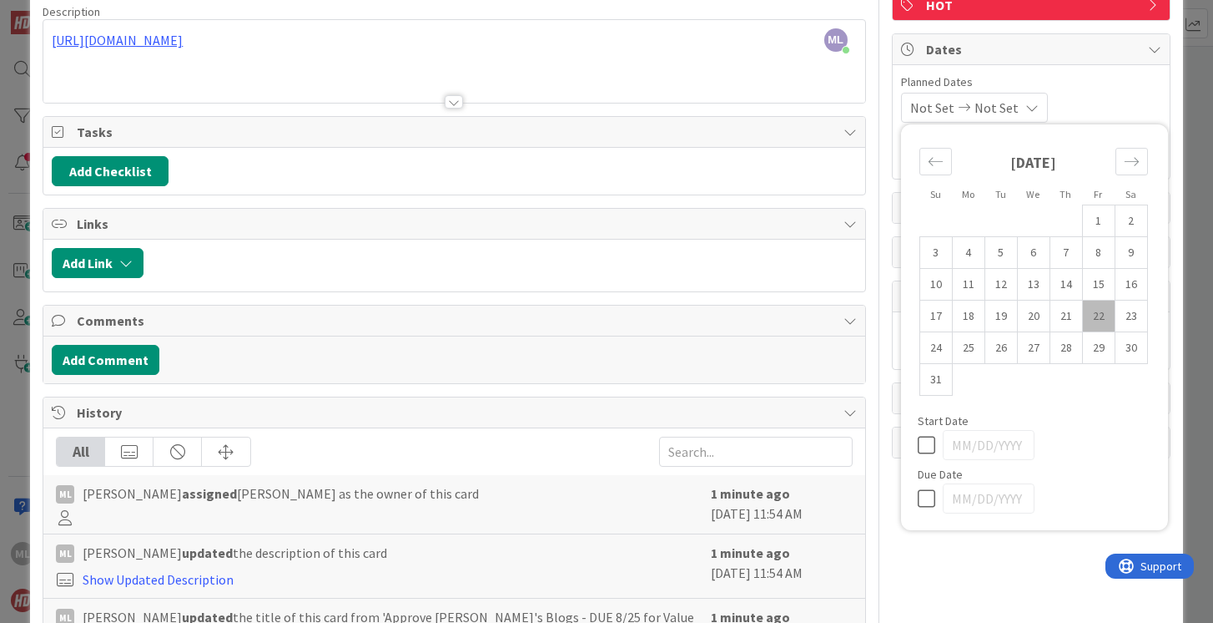
scroll to position [134, 0]
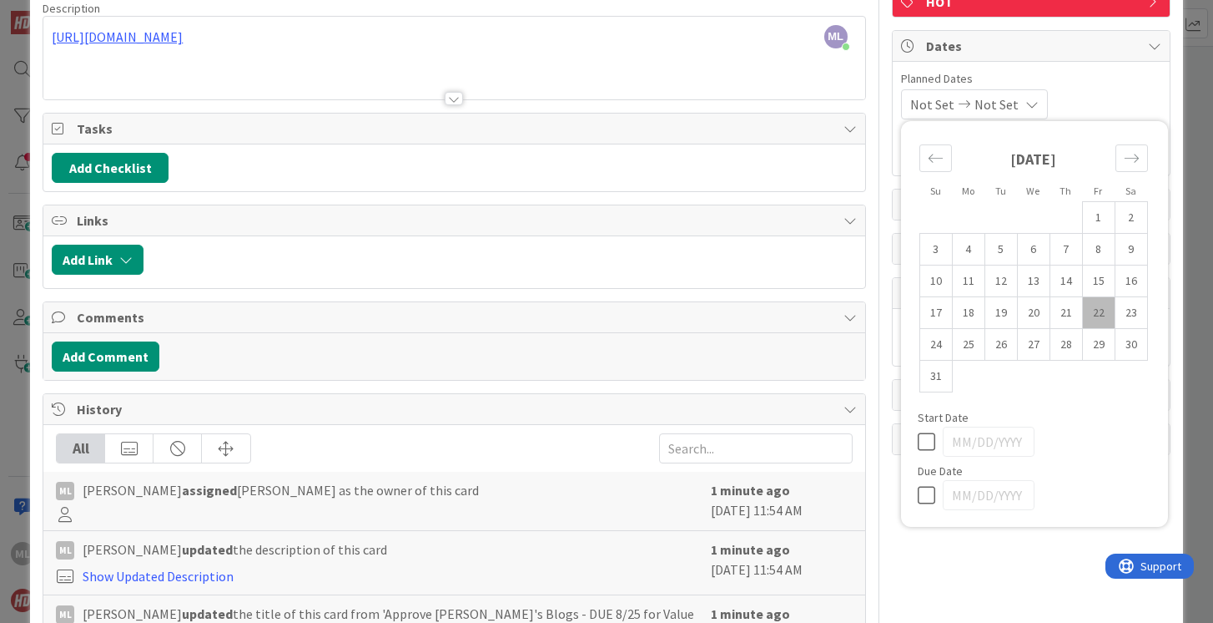
click at [925, 439] on icon at bounding box center [930, 441] width 25 height 20
type input "[DATE]"
click at [1096, 314] on td "22" at bounding box center [1098, 313] width 33 height 32
click at [927, 493] on icon at bounding box center [930, 495] width 25 height 20
click at [967, 350] on td "25" at bounding box center [968, 345] width 33 height 32
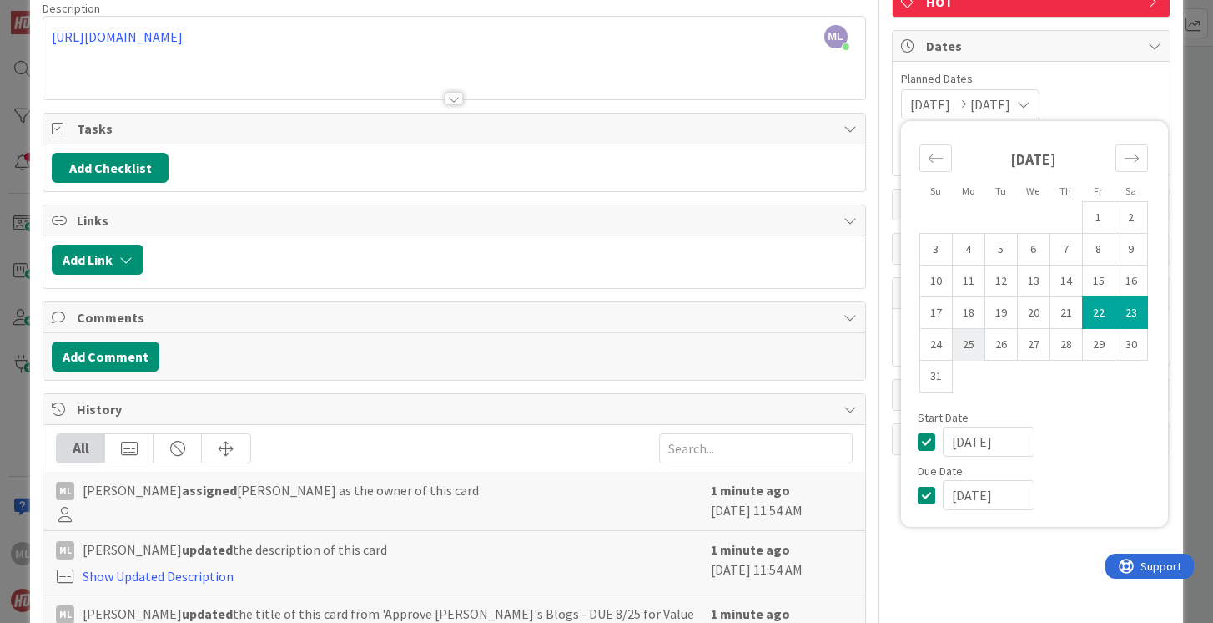
type input "[DATE]"
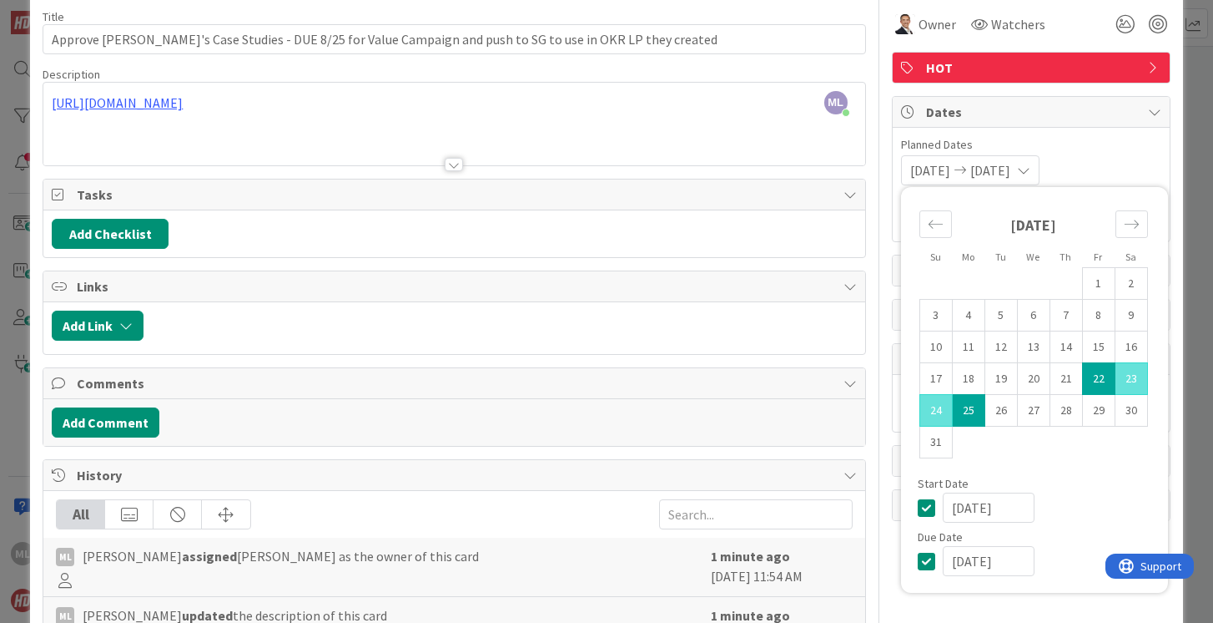
scroll to position [0, 0]
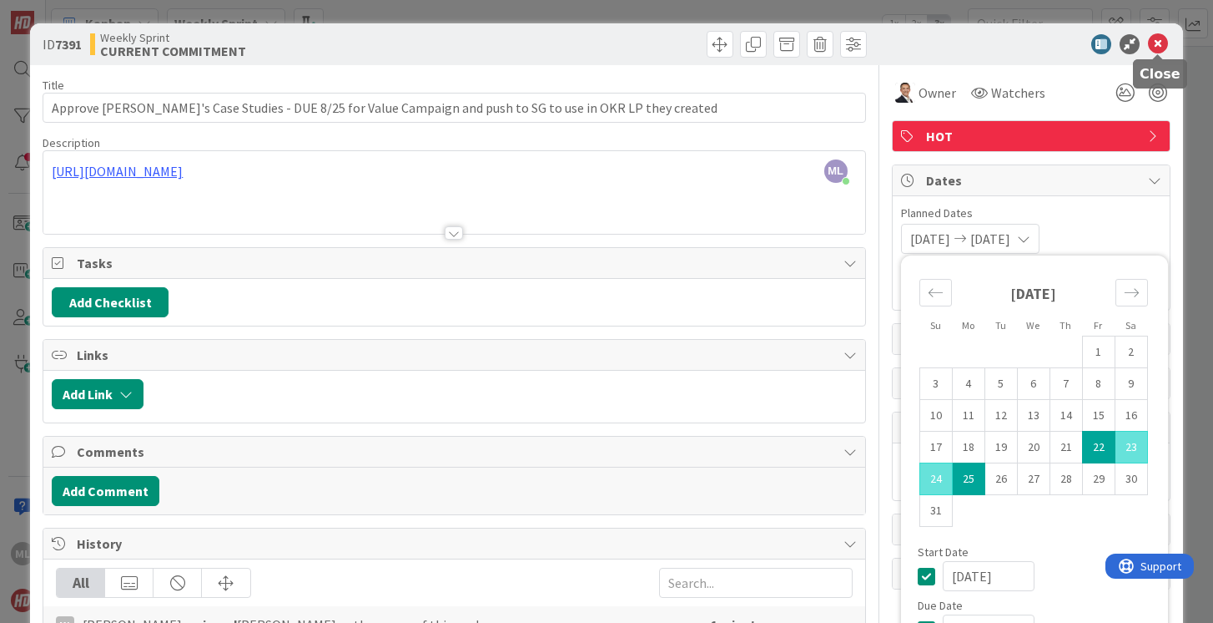
click at [1162, 41] on icon at bounding box center [1158, 44] width 20 height 20
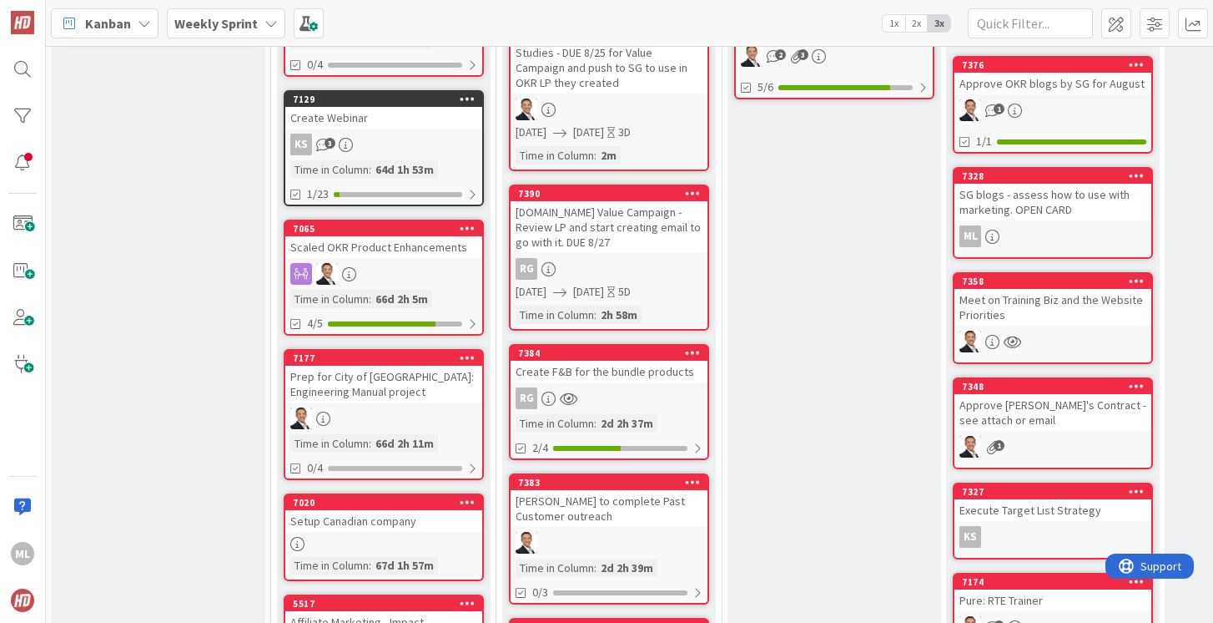
scroll to position [561, 0]
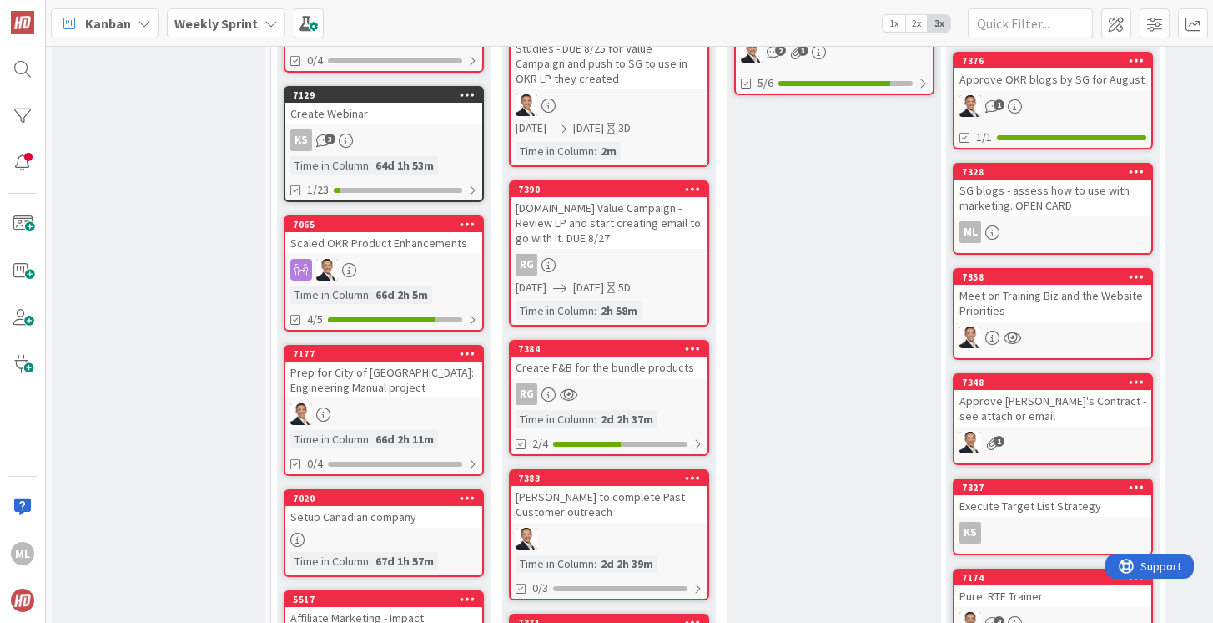
click at [620, 356] on div "Create F&B for the bundle products" at bounding box center [609, 367] width 197 height 22
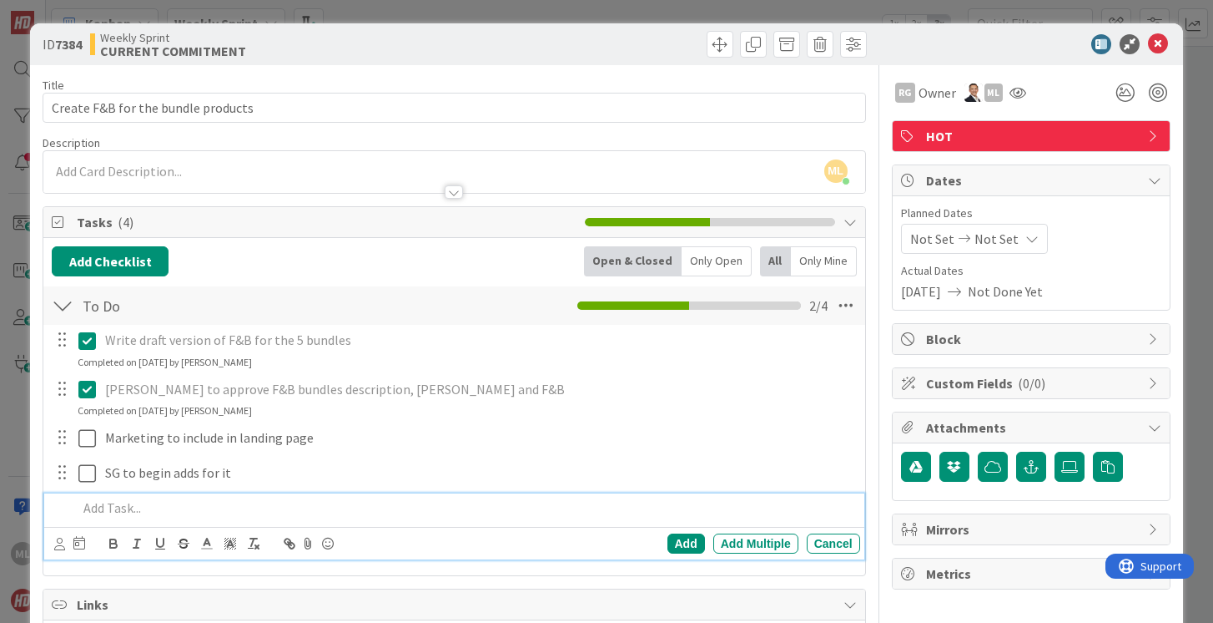
click at [110, 503] on p at bounding box center [465, 507] width 775 height 19
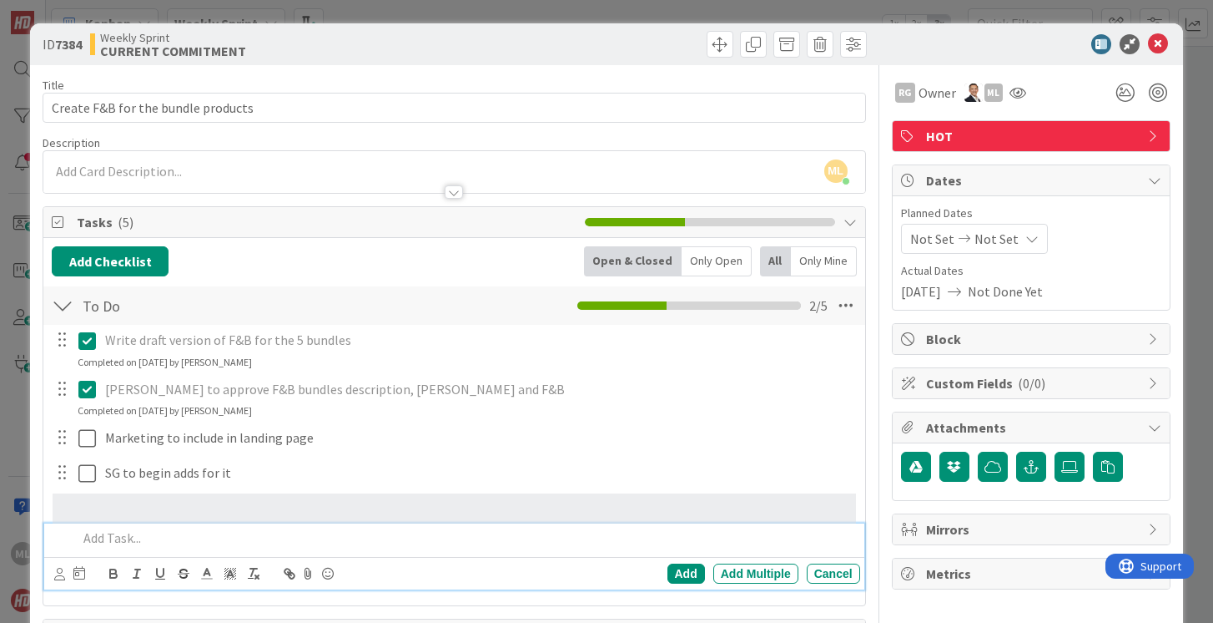
scroll to position [12, 0]
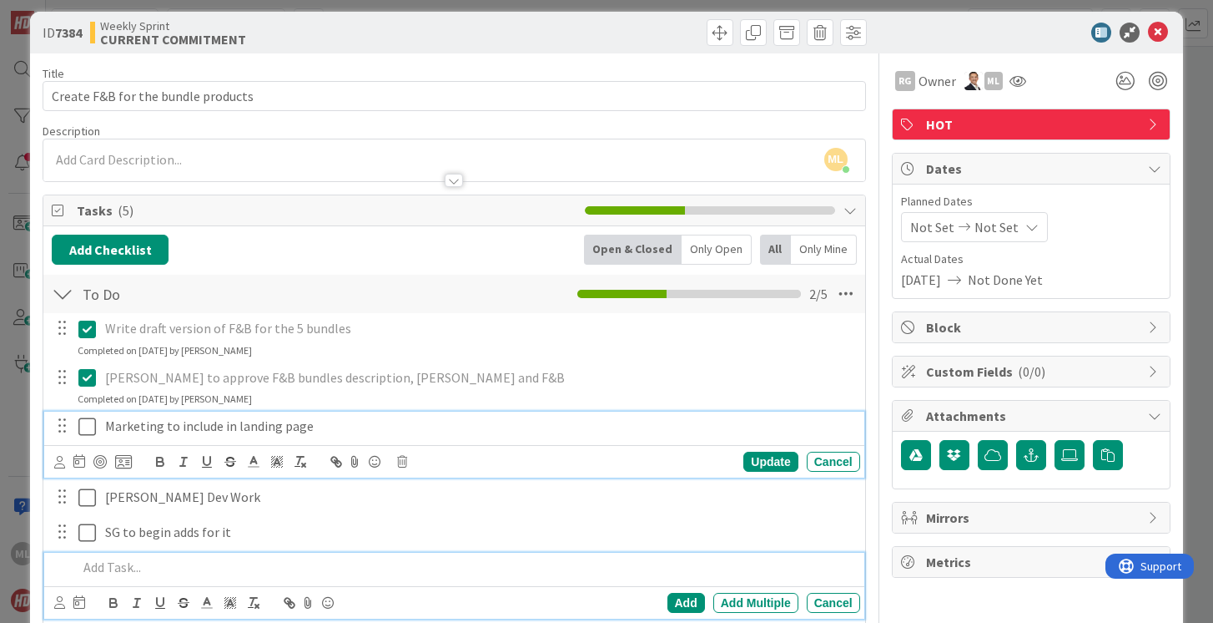
click at [328, 429] on p "Marketing to include in landing page" at bounding box center [479, 425] width 749 height 19
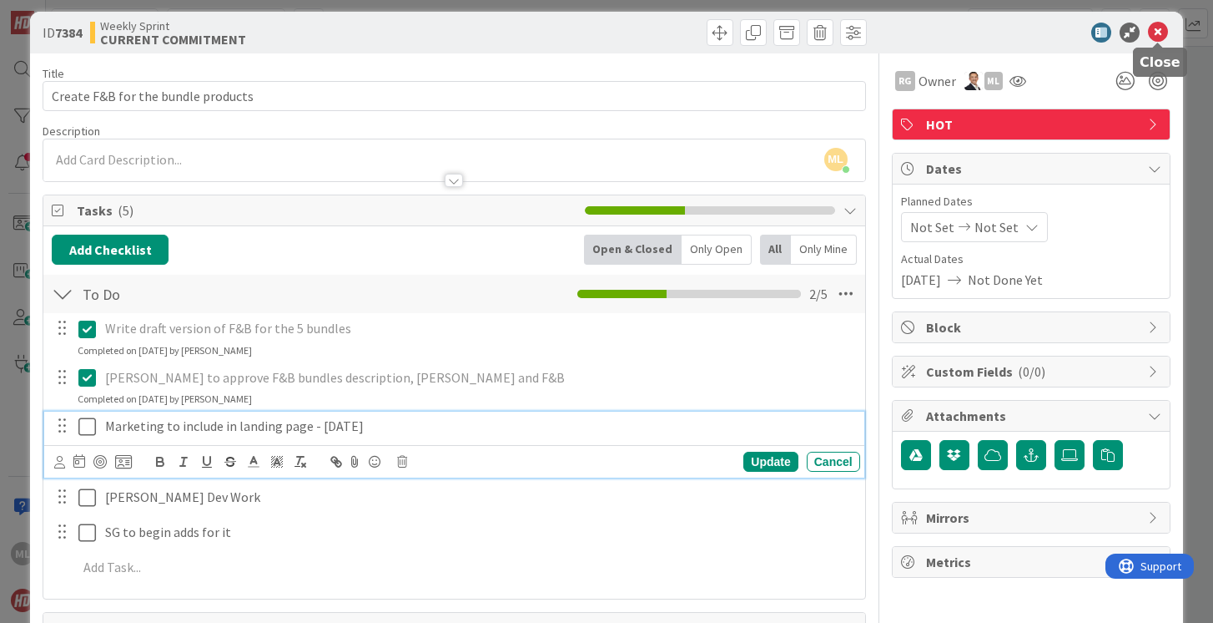
click at [1156, 33] on icon at bounding box center [1158, 33] width 20 height 20
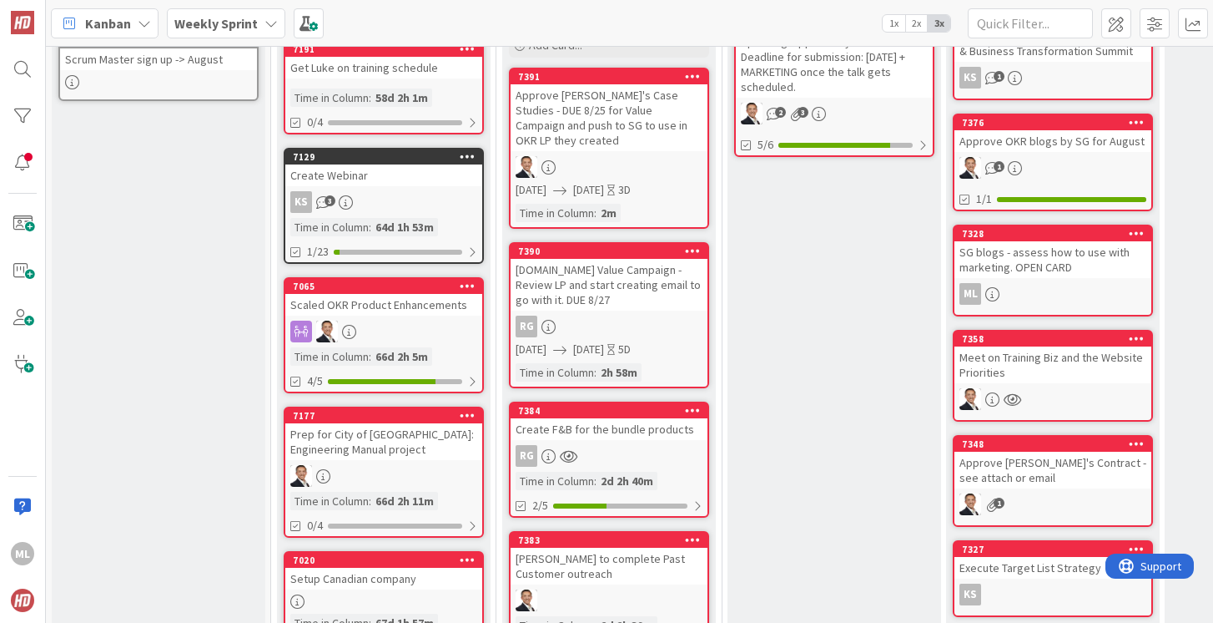
scroll to position [504, 0]
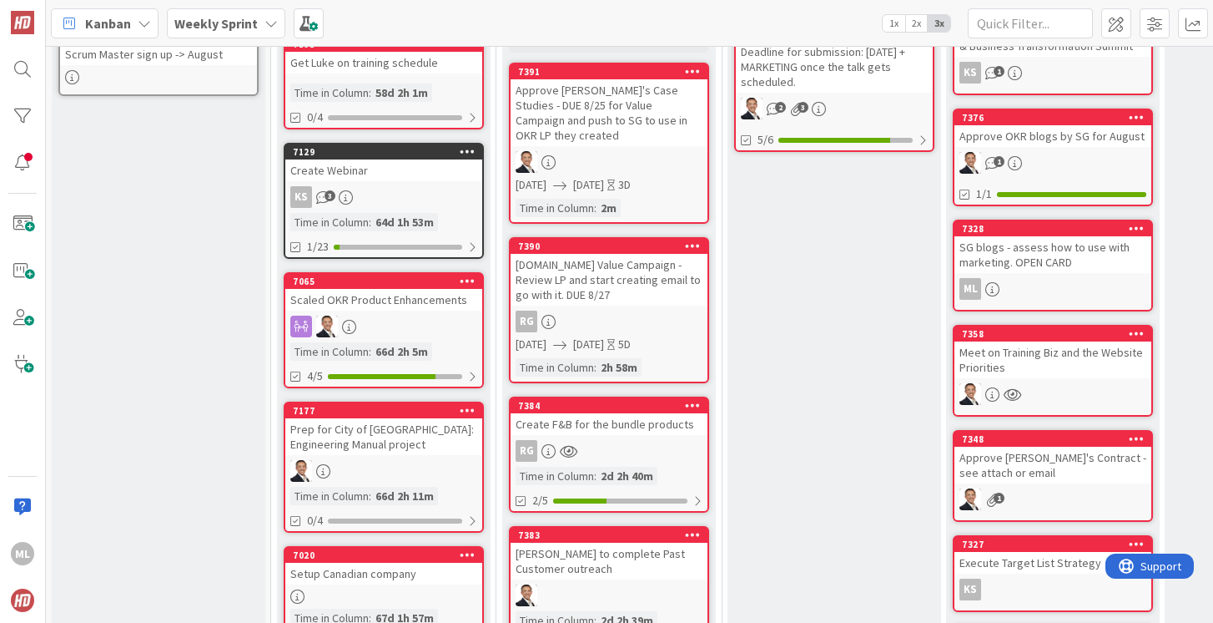
click at [619, 440] on div "RG" at bounding box center [609, 451] width 197 height 22
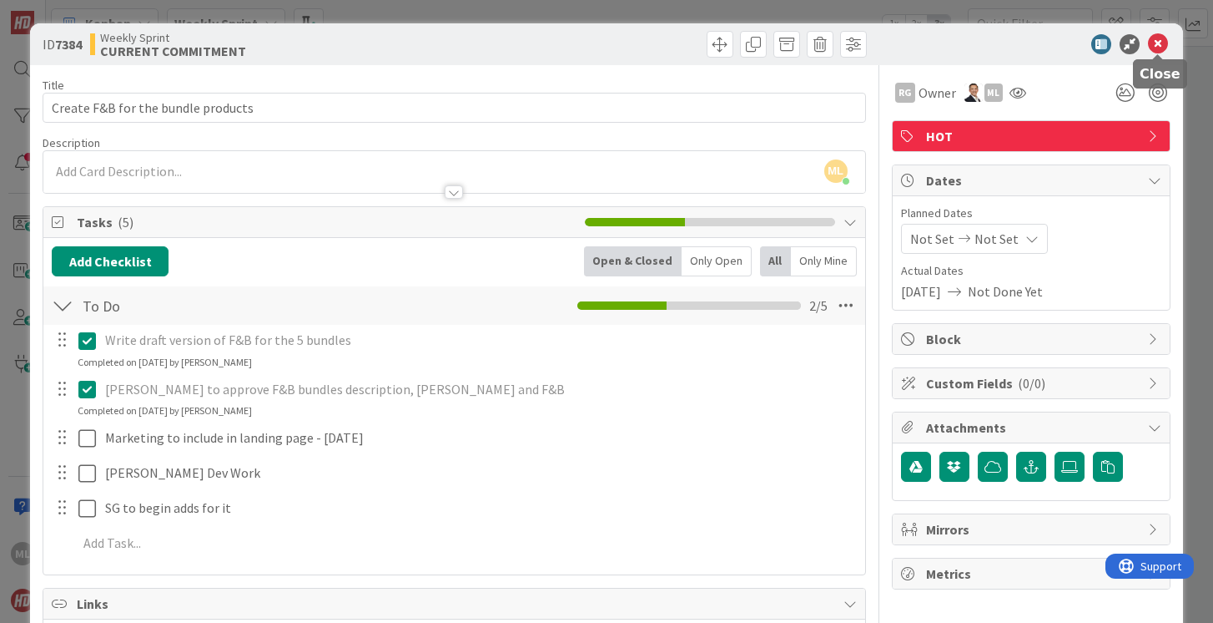
click at [1157, 43] on icon at bounding box center [1158, 44] width 20 height 20
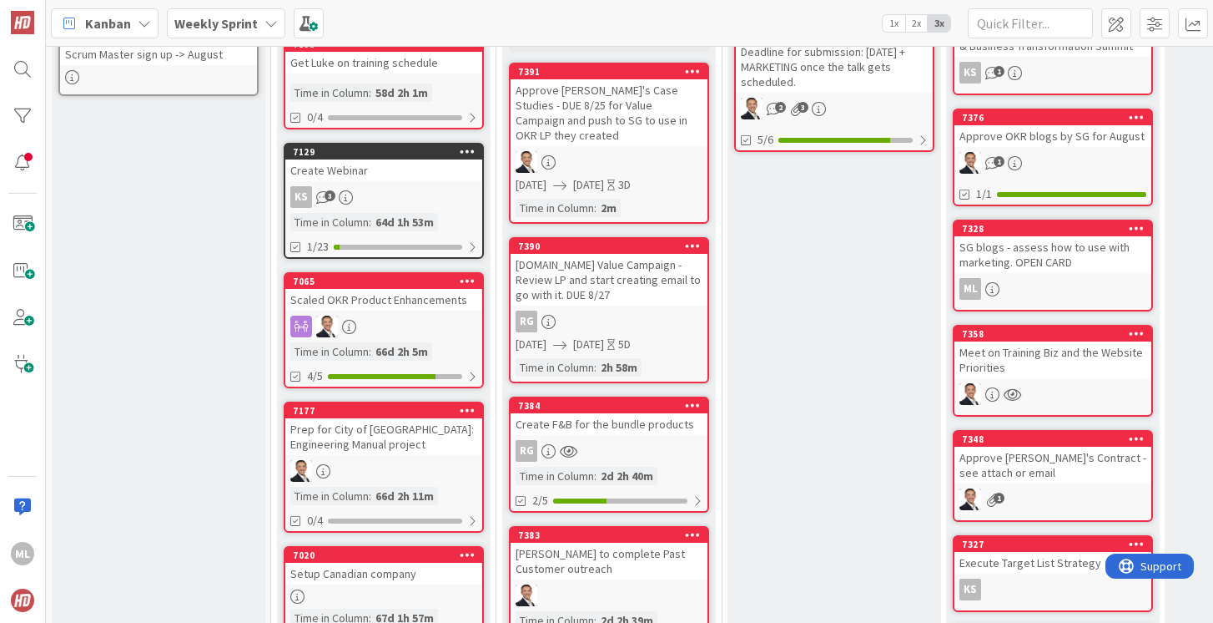
click at [623, 440] on div "RG" at bounding box center [609, 451] width 197 height 22
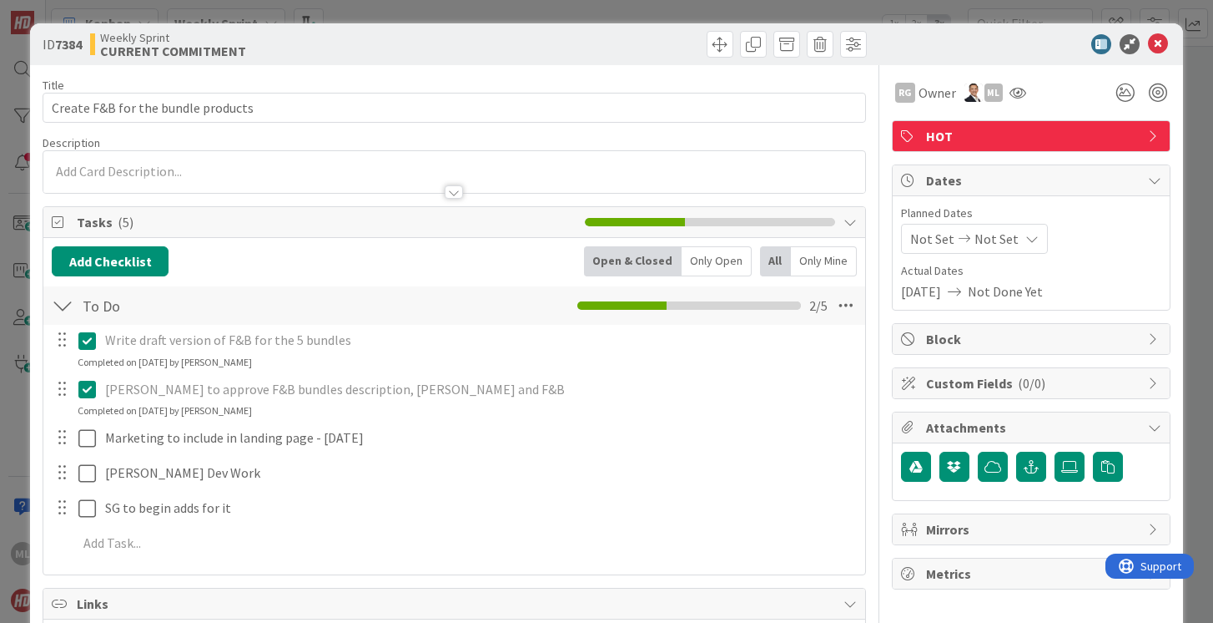
click at [930, 232] on span "Not Set" at bounding box center [932, 239] width 44 height 20
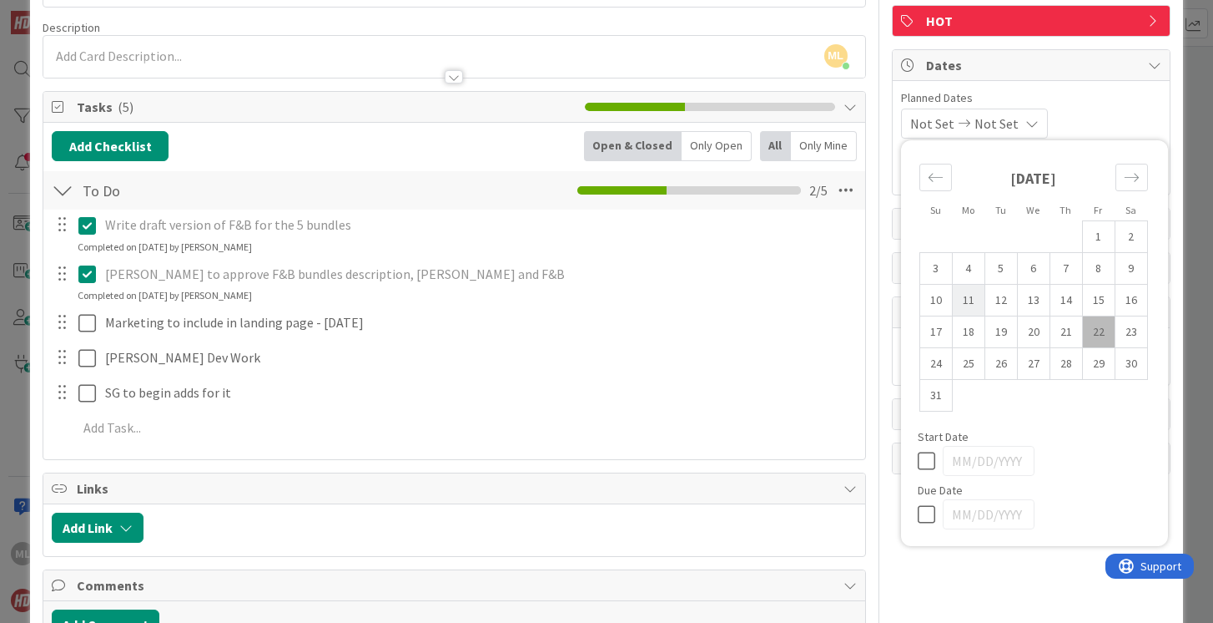
scroll to position [115, 0]
click at [926, 462] on icon at bounding box center [930, 461] width 25 height 20
type input "[DATE]"
click at [925, 519] on icon at bounding box center [930, 514] width 25 height 20
type input "[DATE]"
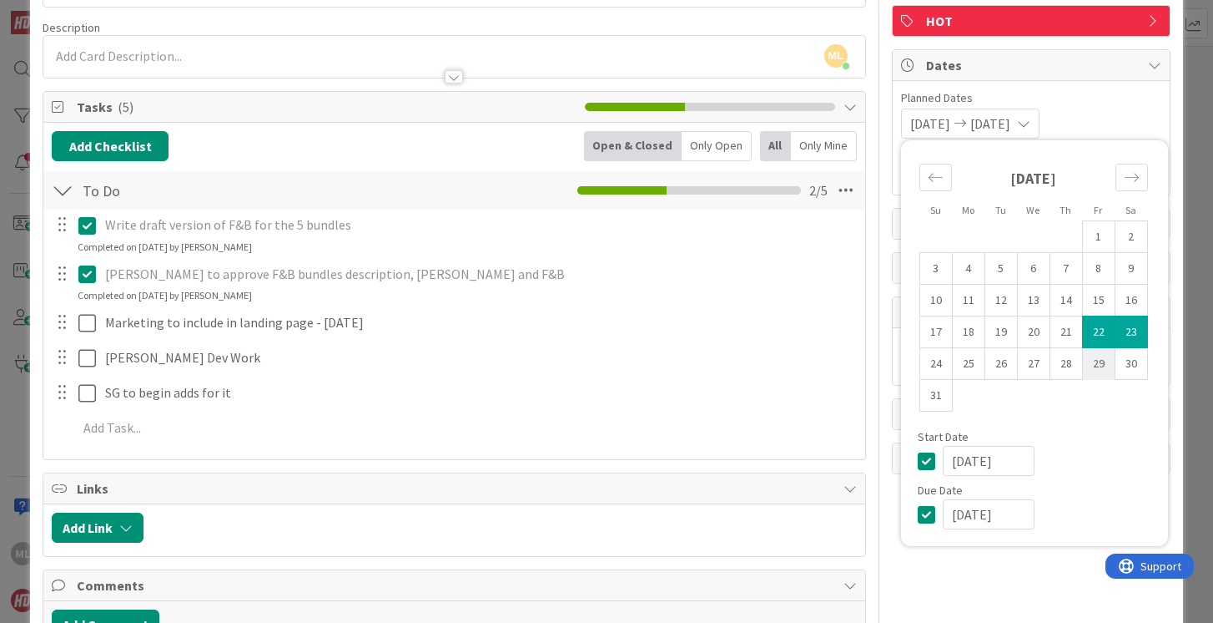
click at [1095, 367] on td "29" at bounding box center [1098, 364] width 33 height 32
type input "[DATE]"
click at [1100, 325] on td "22" at bounding box center [1098, 332] width 33 height 32
type input "[DATE]"
click at [924, 515] on icon at bounding box center [930, 514] width 25 height 20
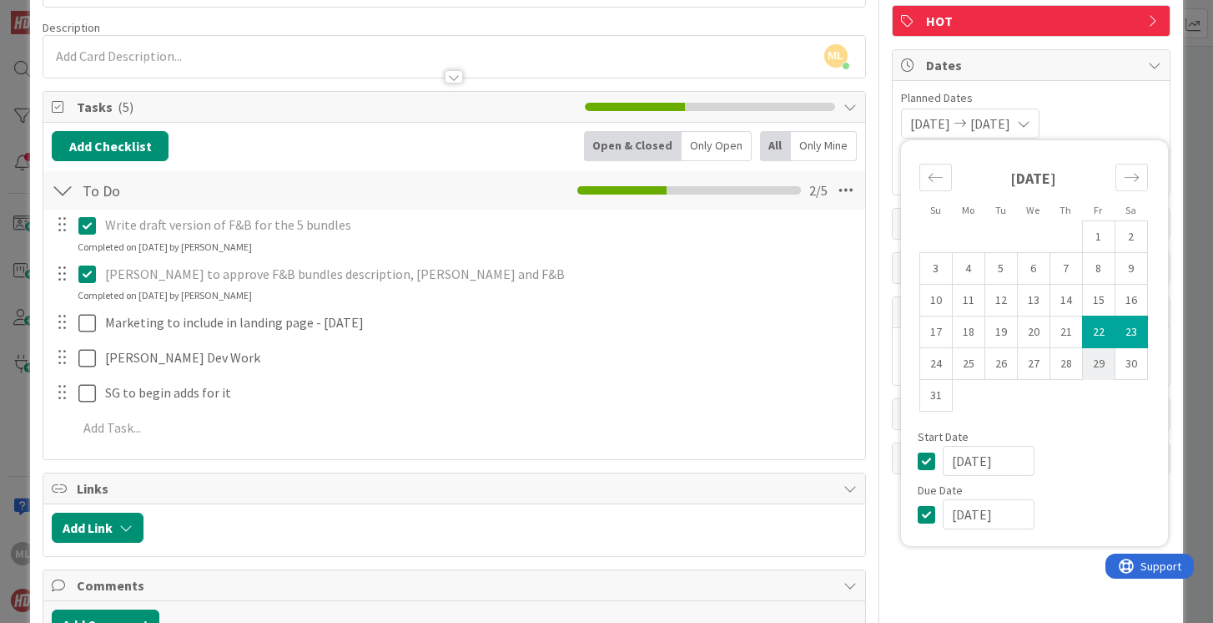
click at [1097, 366] on td "29" at bounding box center [1098, 364] width 33 height 32
type input "[DATE]"
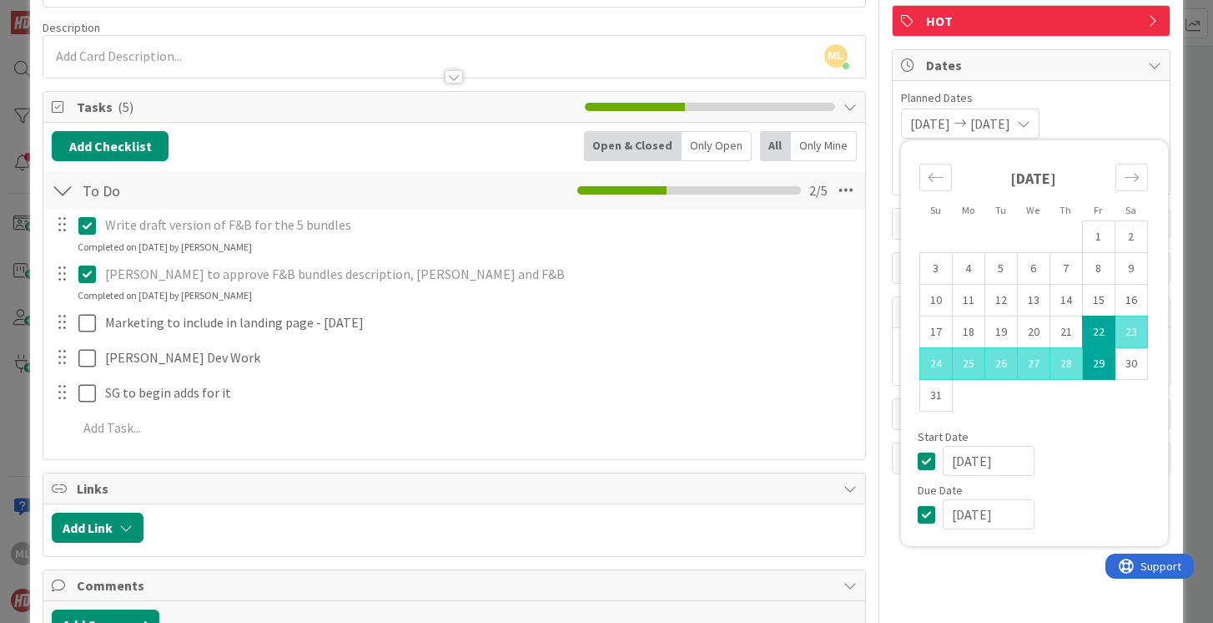
scroll to position [0, 0]
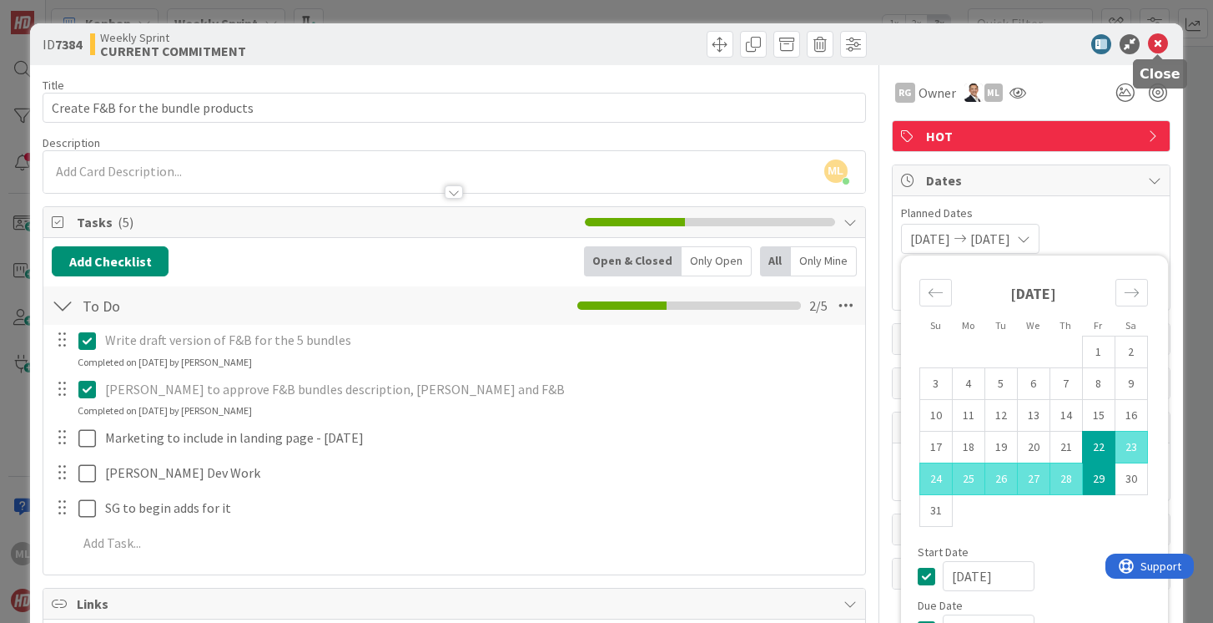
click at [1158, 48] on icon at bounding box center [1158, 44] width 20 height 20
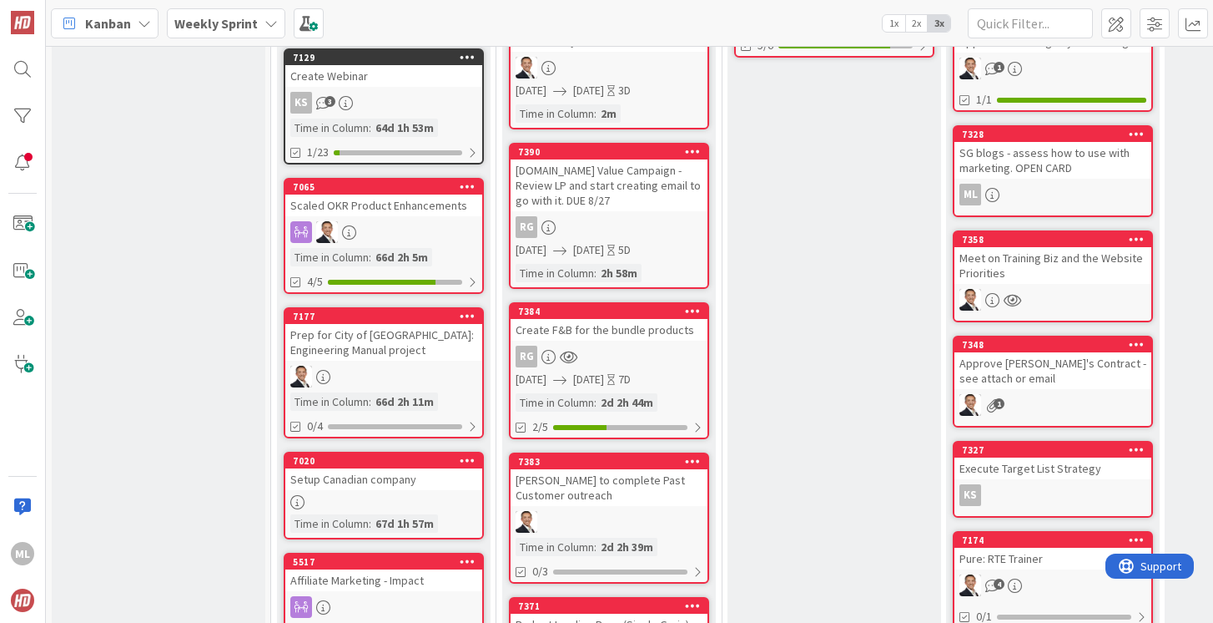
scroll to position [599, 0]
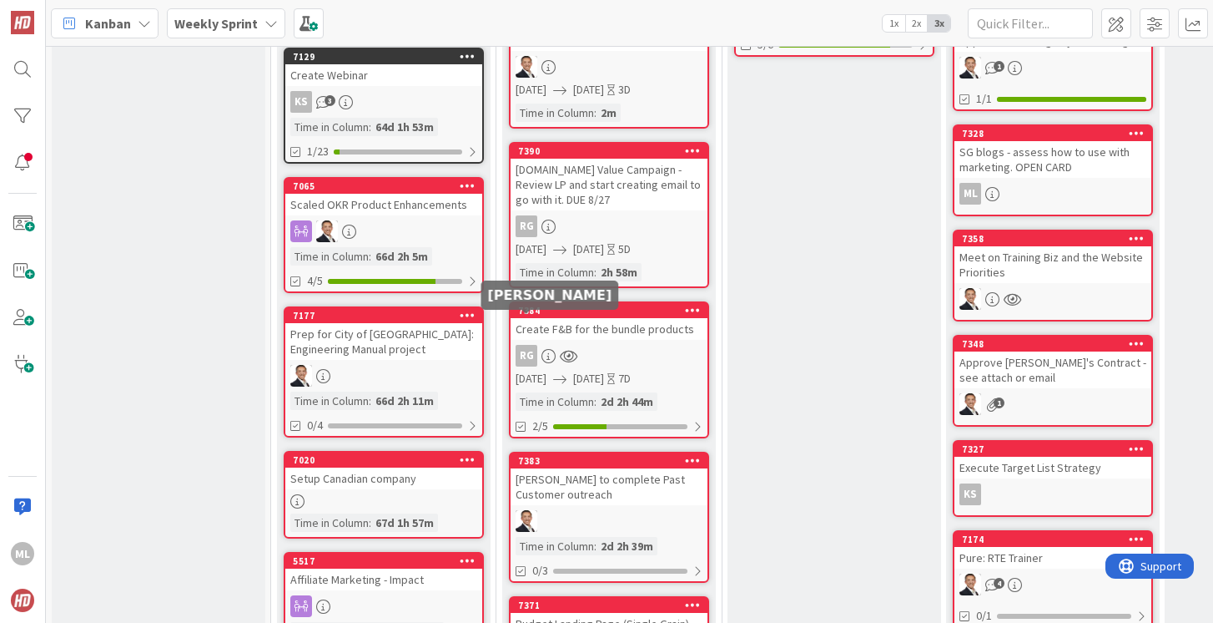
click at [525, 345] on div "RG" at bounding box center [527, 356] width 22 height 22
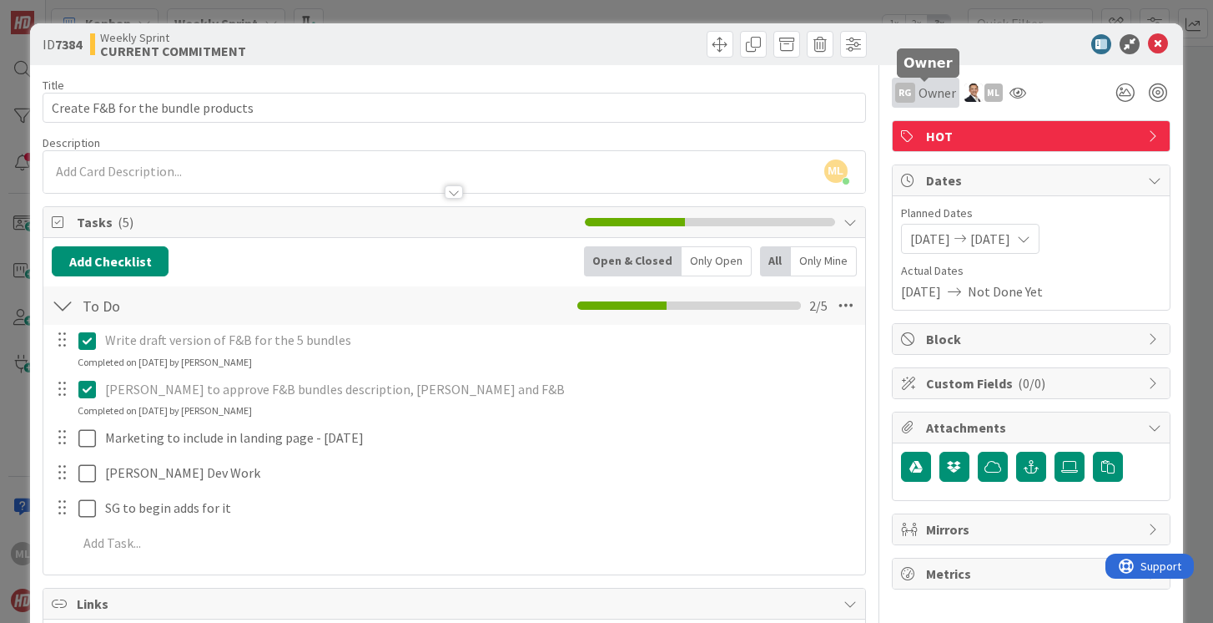
click at [936, 95] on span "Owner" at bounding box center [938, 93] width 38 height 20
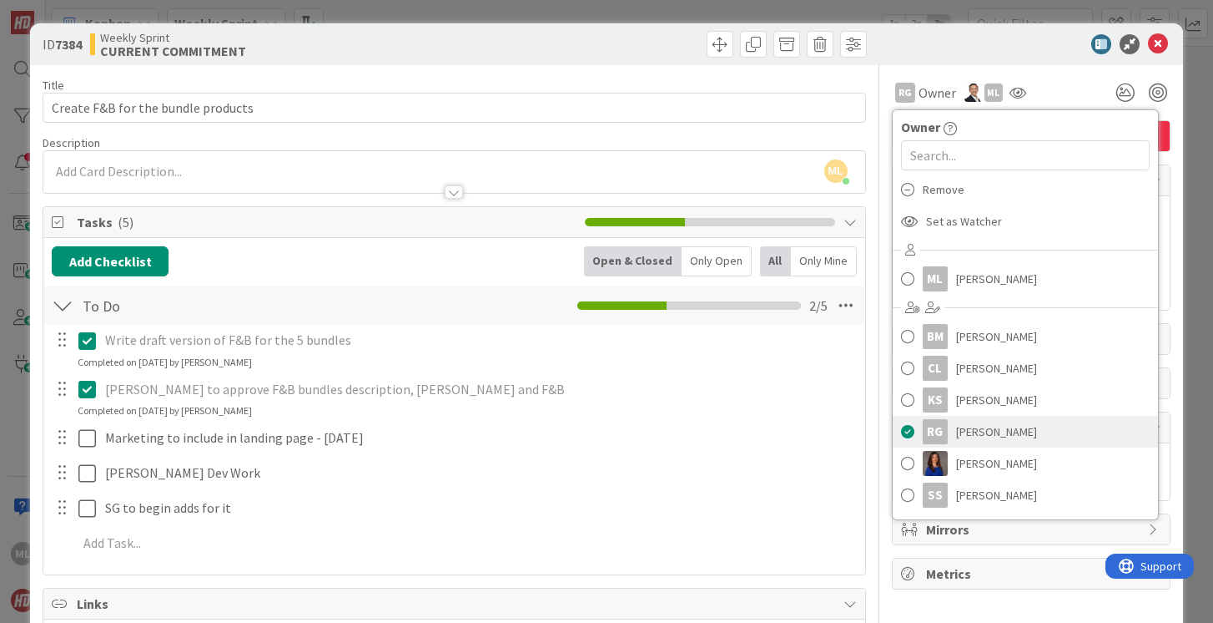
click at [908, 427] on span at bounding box center [907, 431] width 13 height 25
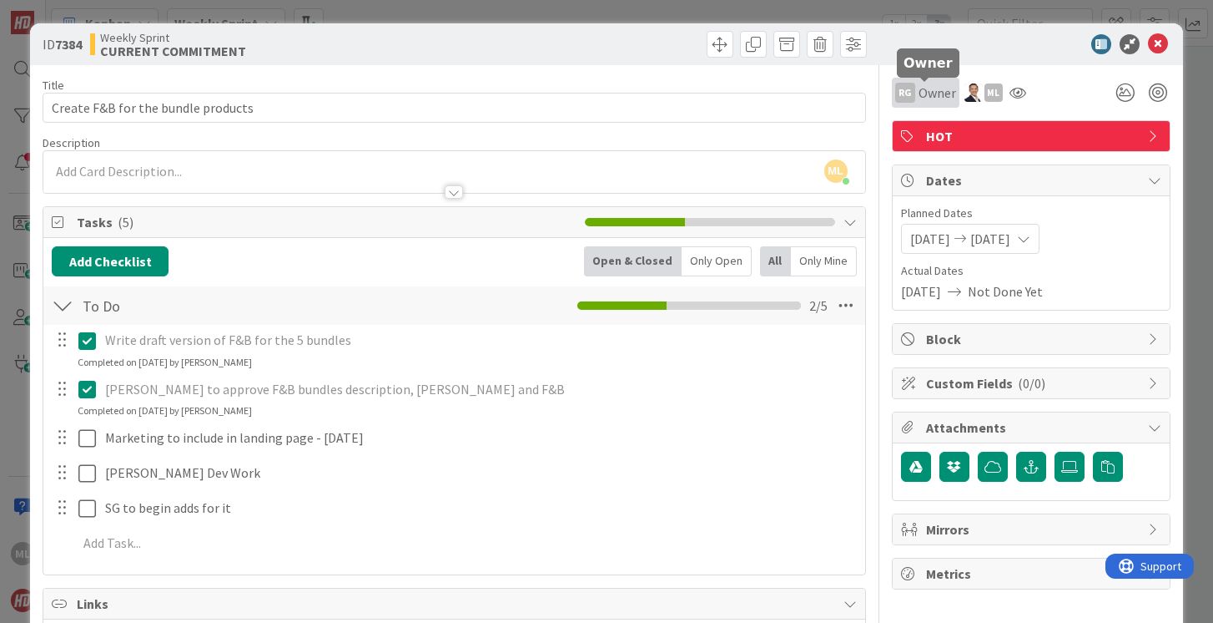
click at [925, 97] on span "Owner" at bounding box center [938, 93] width 38 height 20
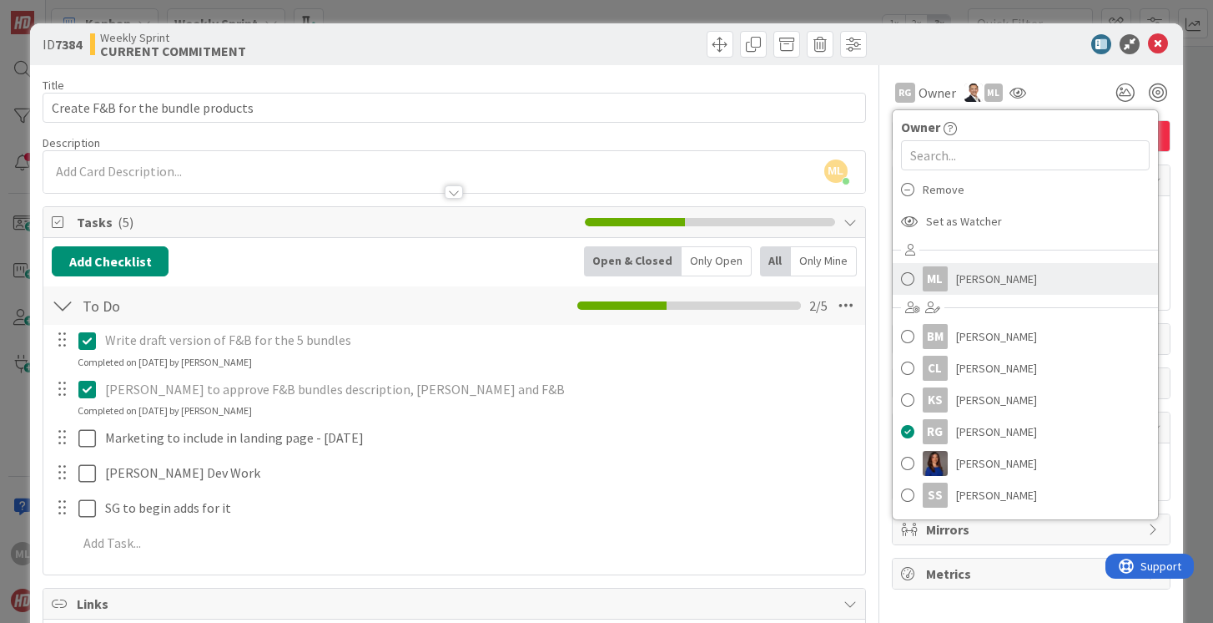
click at [907, 280] on span at bounding box center [907, 278] width 13 height 25
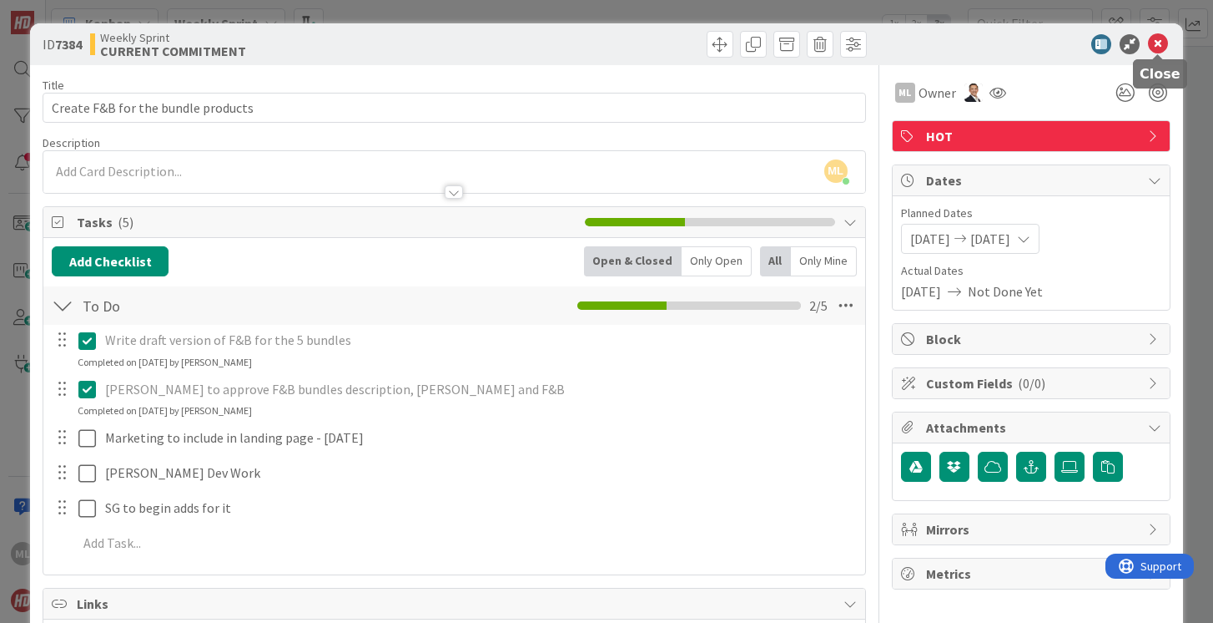
click at [1158, 42] on icon at bounding box center [1158, 44] width 20 height 20
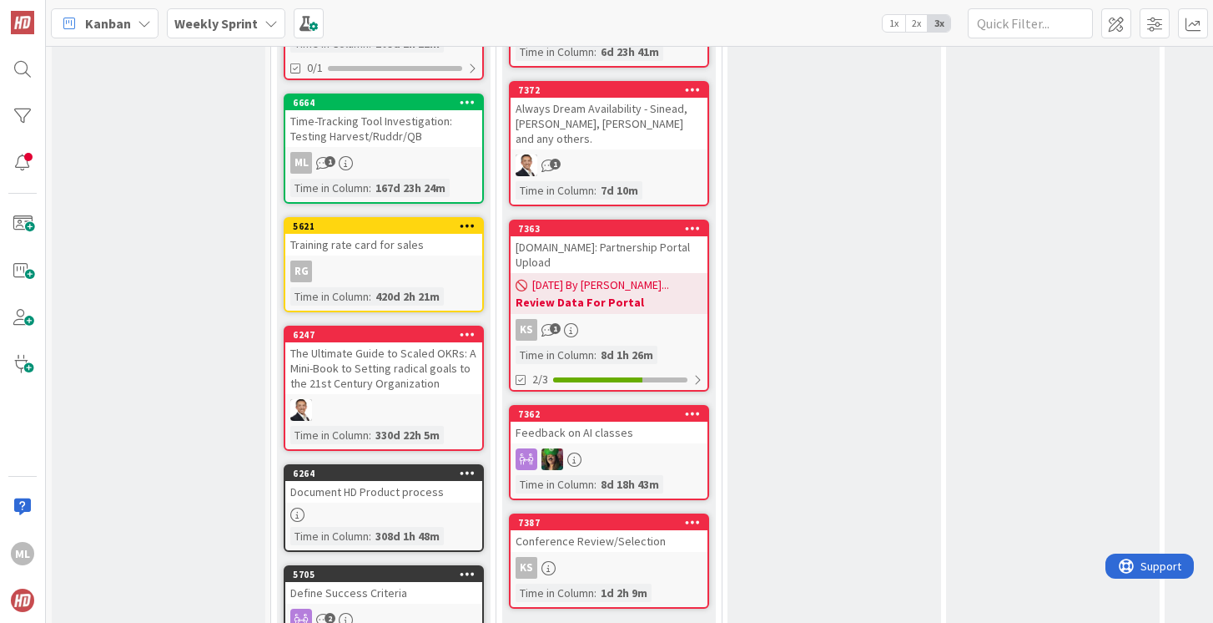
scroll to position [1437, 0]
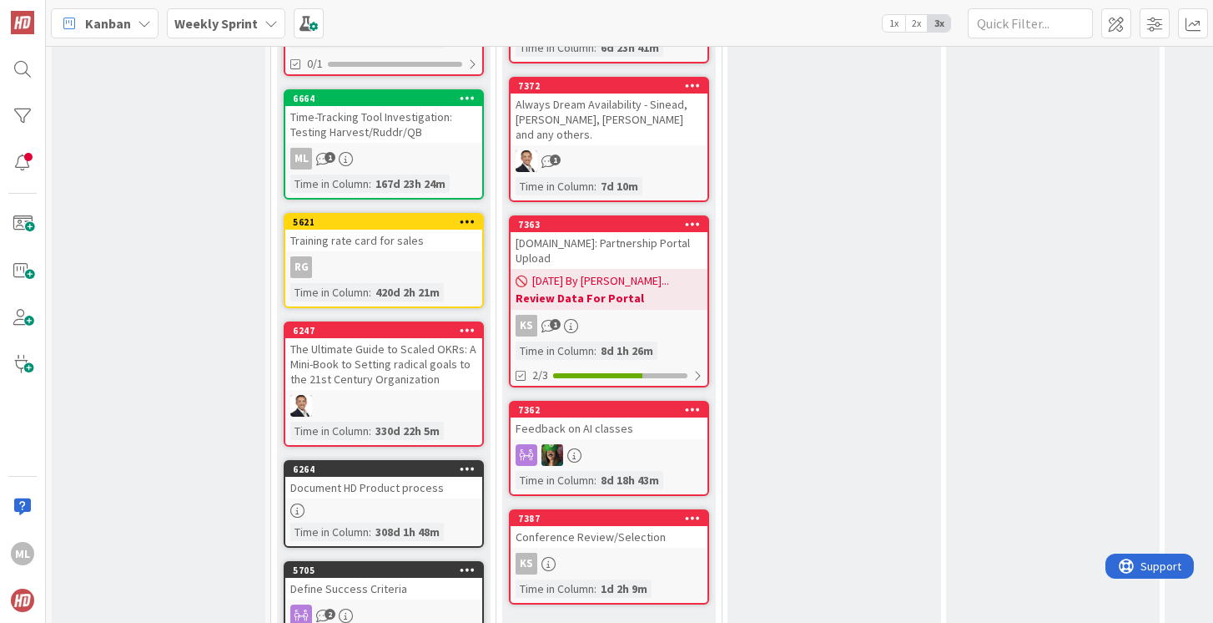
click at [556, 618] on link "Show More (7)" at bounding box center [609, 631] width 200 height 27
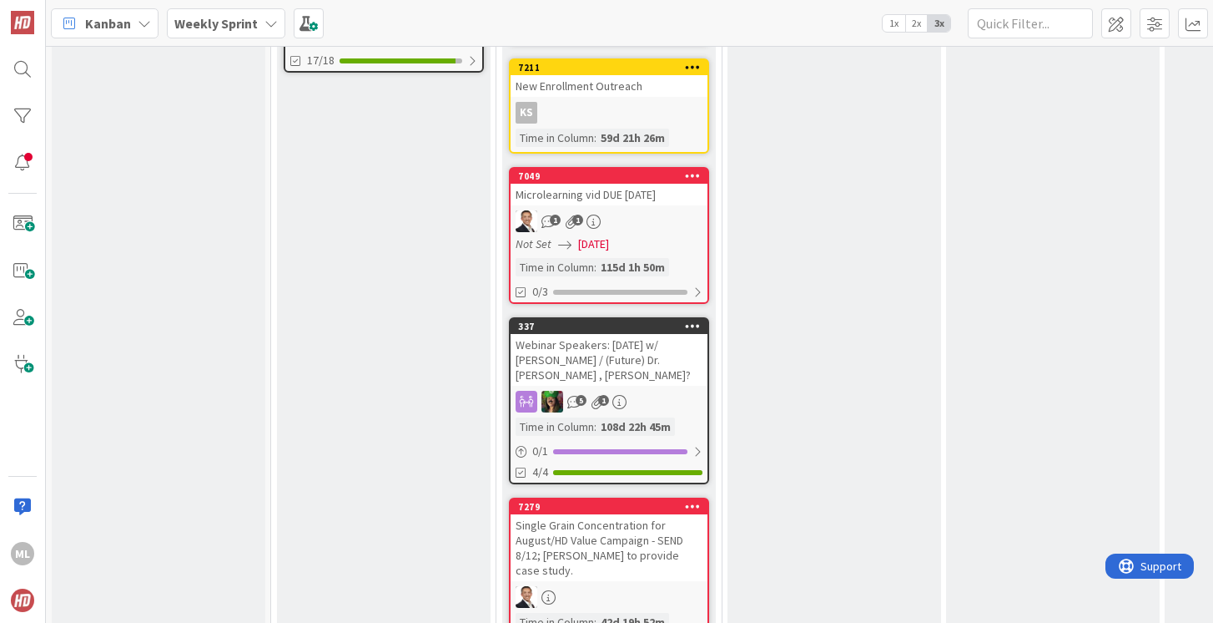
scroll to position [2433, 0]
